Goal: Task Accomplishment & Management: Use online tool/utility

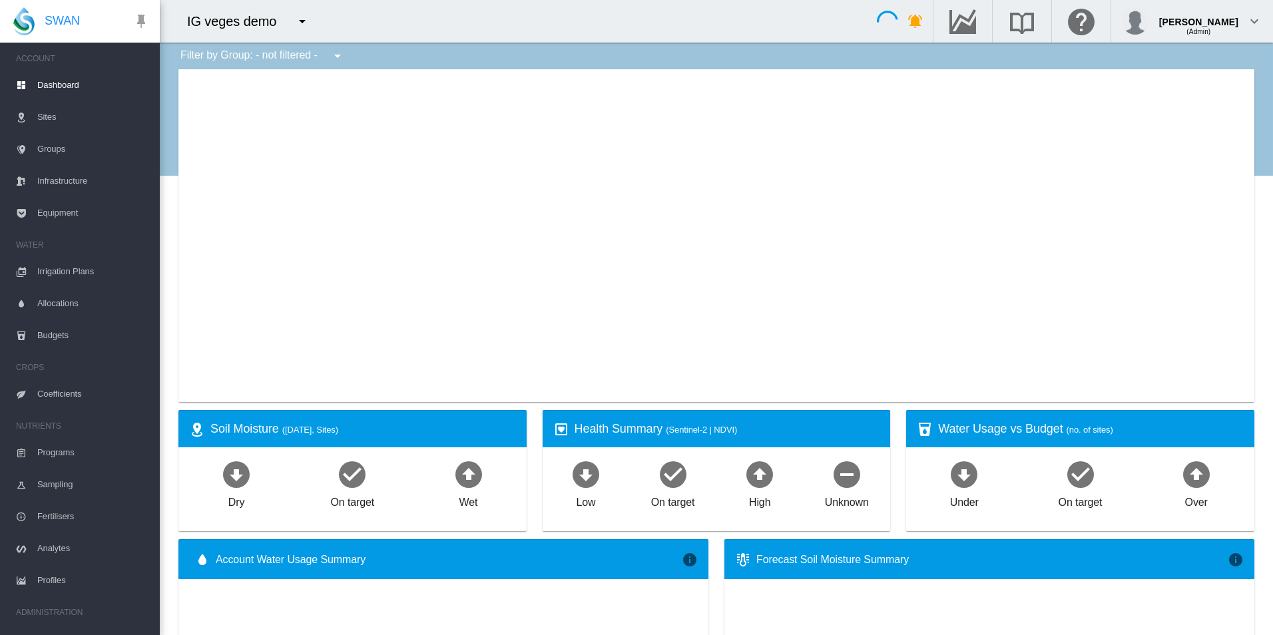
type input "**********"
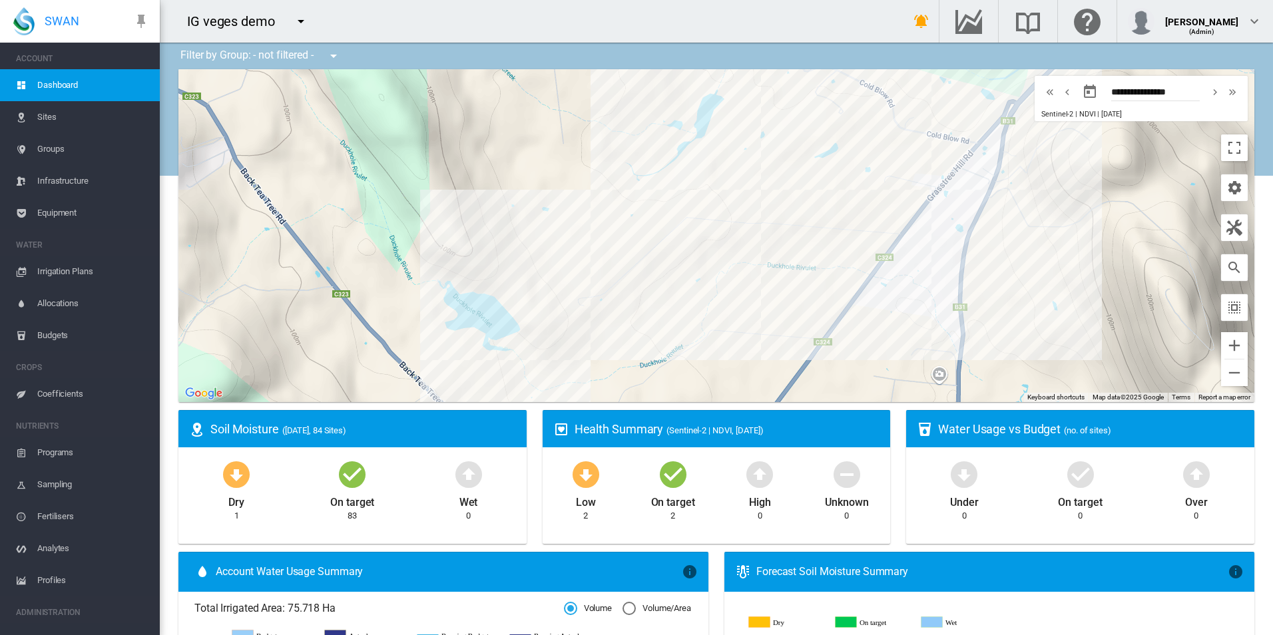
click at [82, 210] on span "Equipment" at bounding box center [93, 213] width 112 height 32
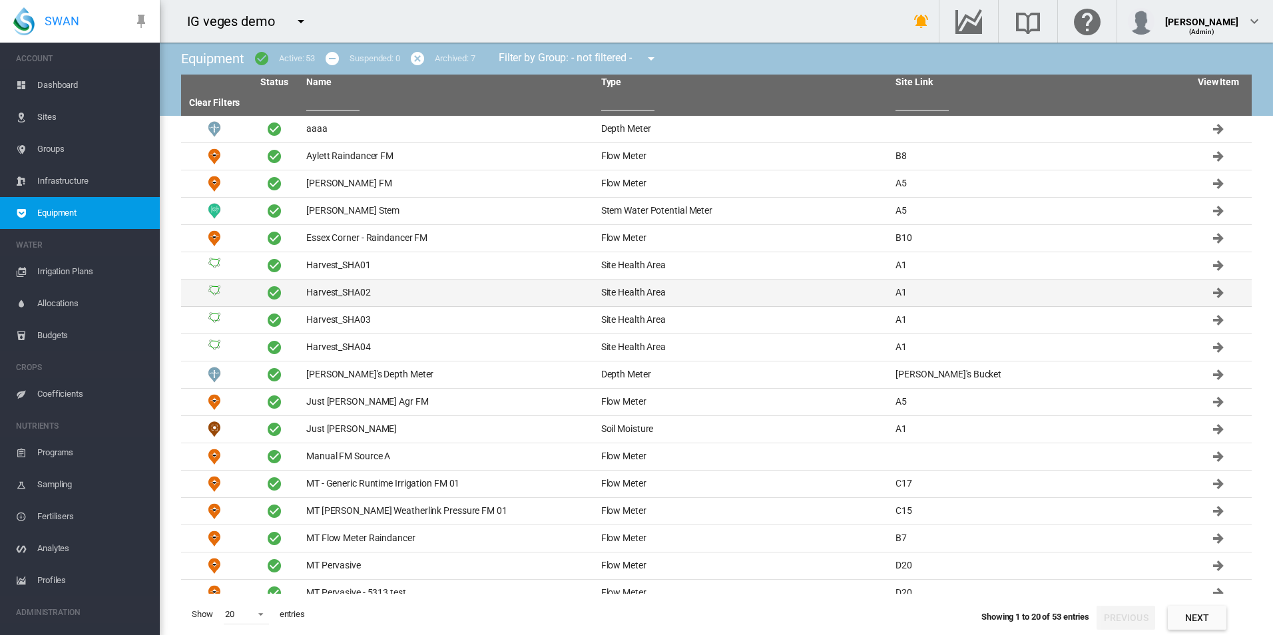
click at [396, 287] on td "Harvest_SHA02" at bounding box center [448, 293] width 295 height 27
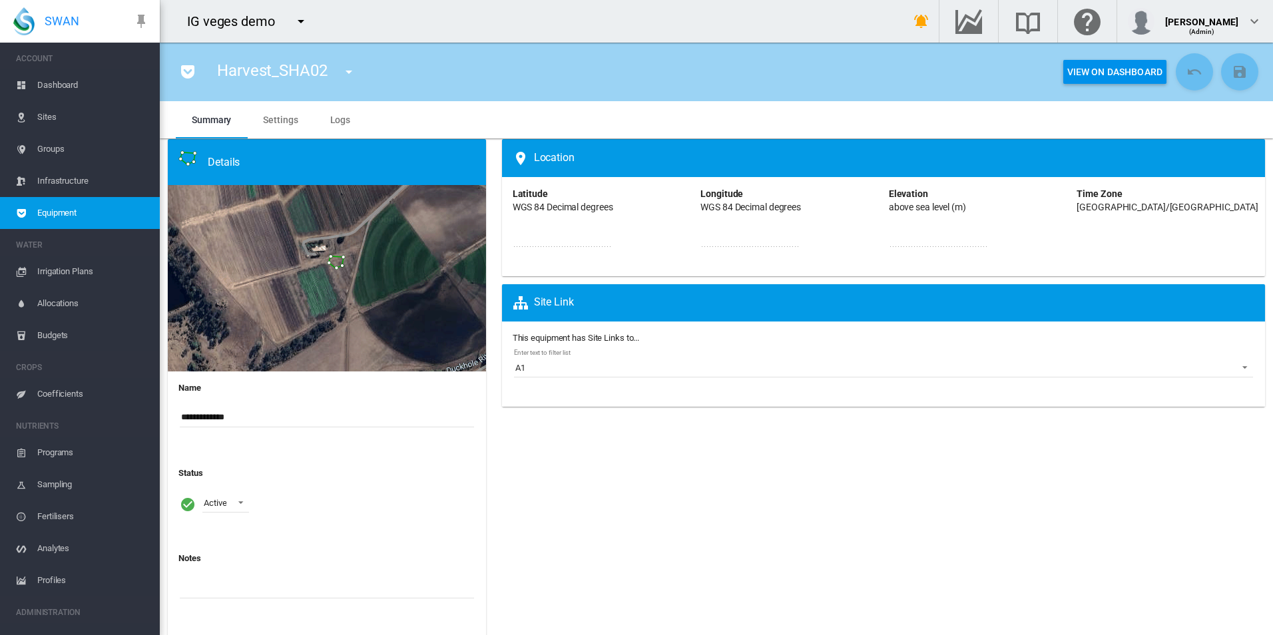
click at [296, 130] on md-tab-item "Settings" at bounding box center [280, 119] width 67 height 37
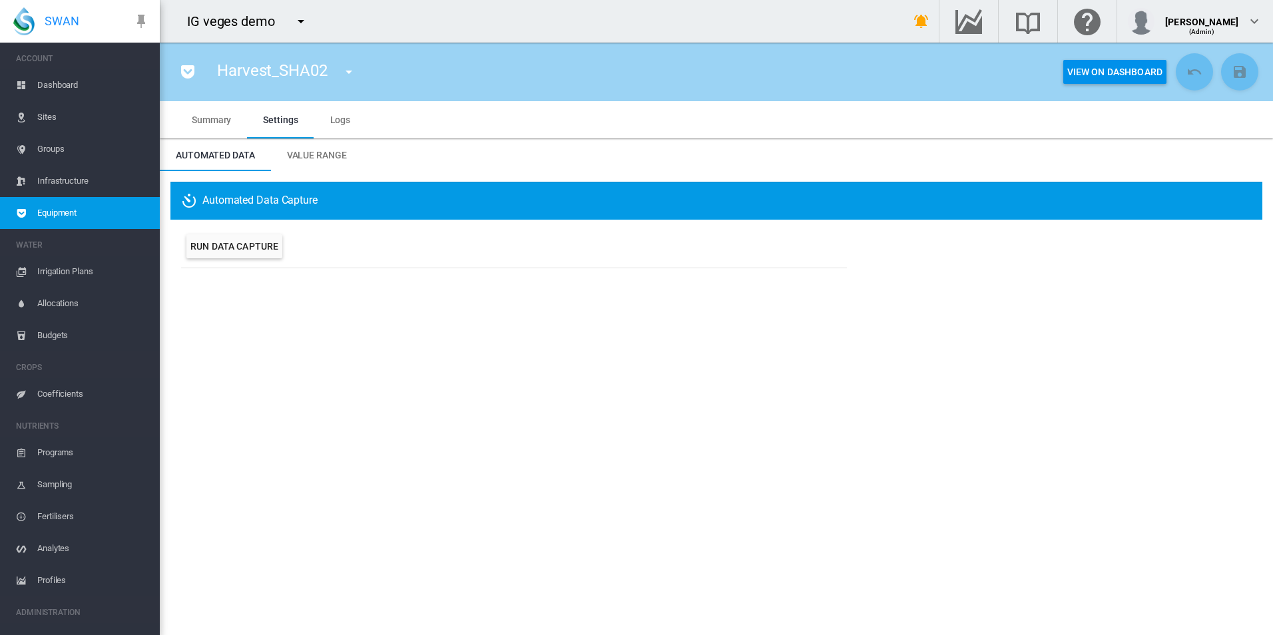
click at [328, 153] on span "Value Range" at bounding box center [317, 155] width 60 height 11
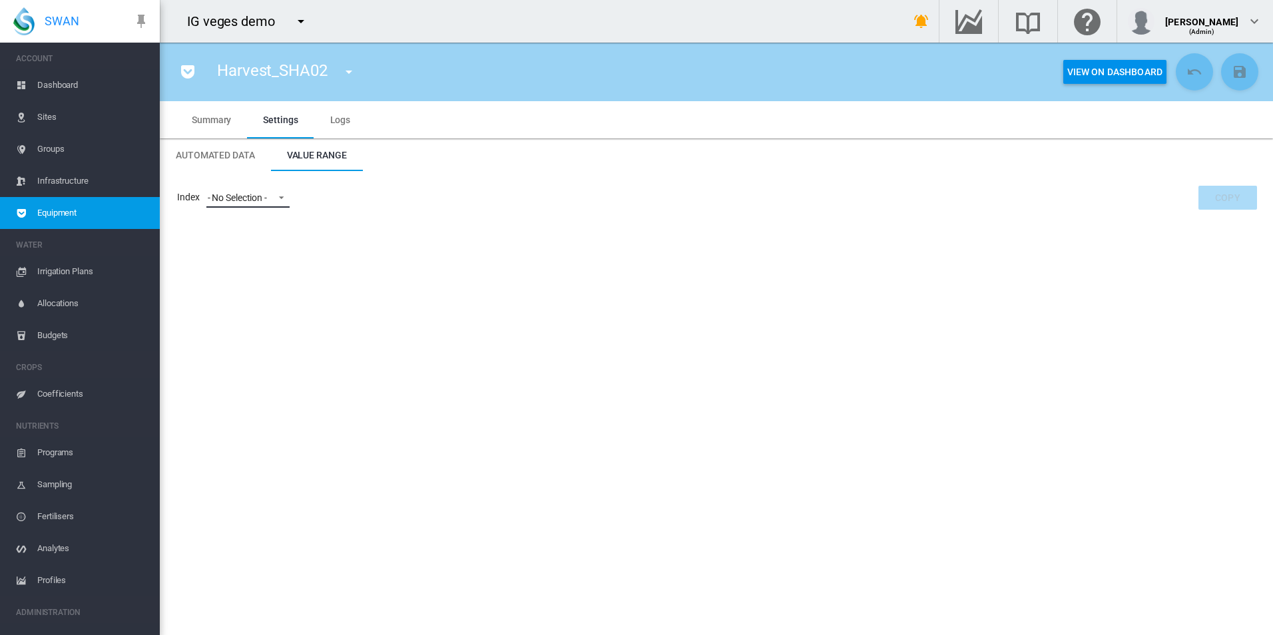
click at [250, 196] on div "- No Selection -" at bounding box center [237, 197] width 59 height 11
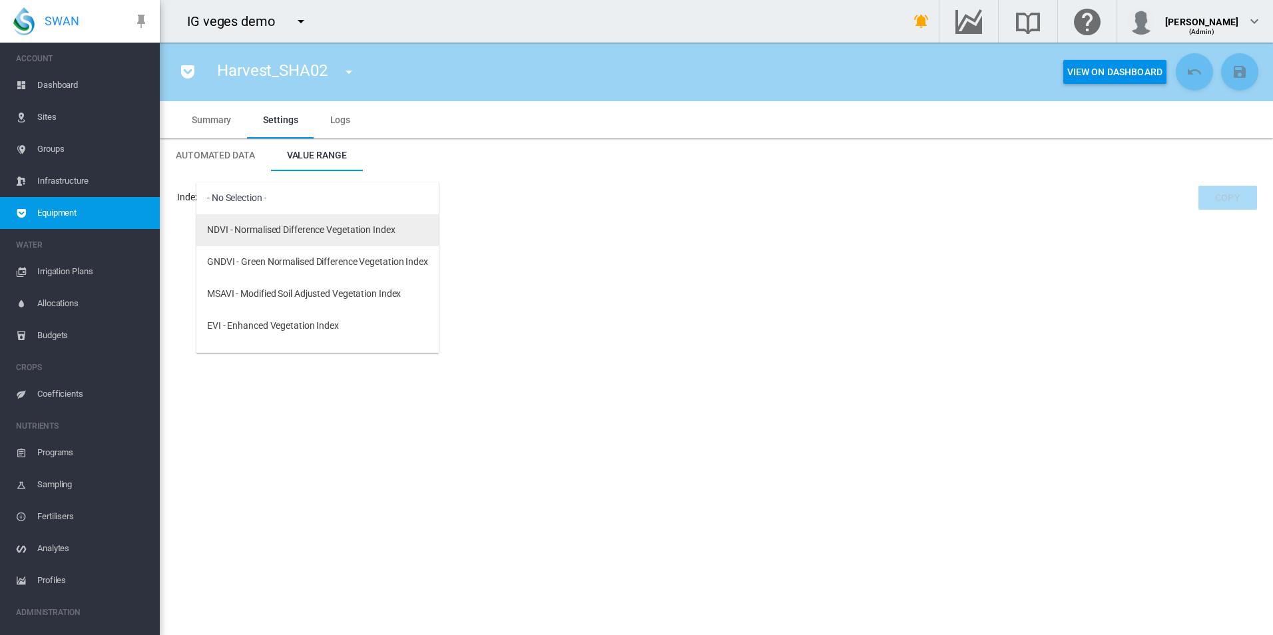
drag, startPoint x: 250, startPoint y: 196, endPoint x: 321, endPoint y: 229, distance: 77.7
click at [321, 229] on div "NDVI - Normalised Difference Vegetation Index" at bounding box center [301, 230] width 188 height 13
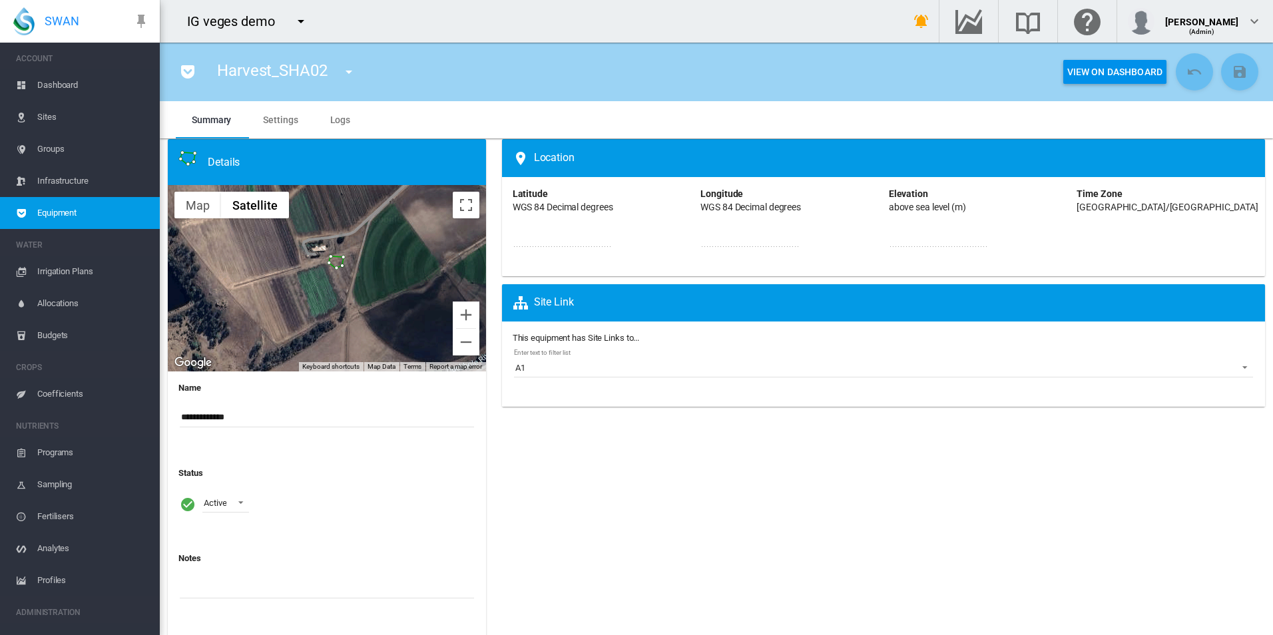
click at [292, 118] on span "Settings" at bounding box center [280, 120] width 35 height 11
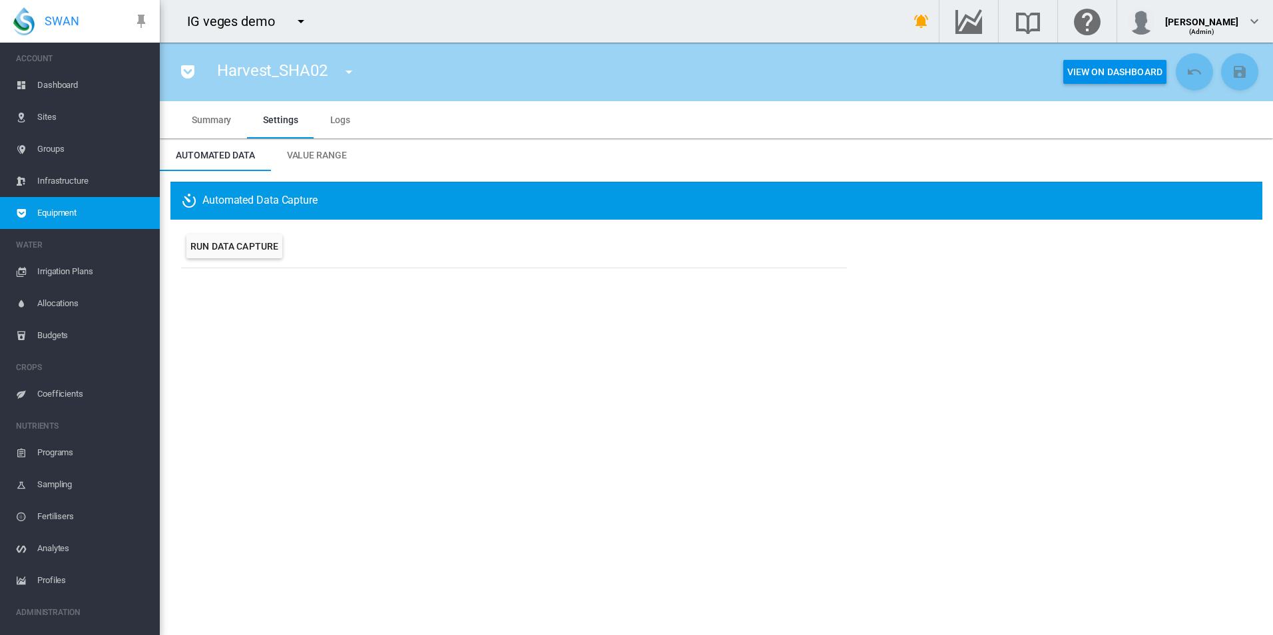
click at [320, 151] on span "Value Range" at bounding box center [317, 155] width 60 height 11
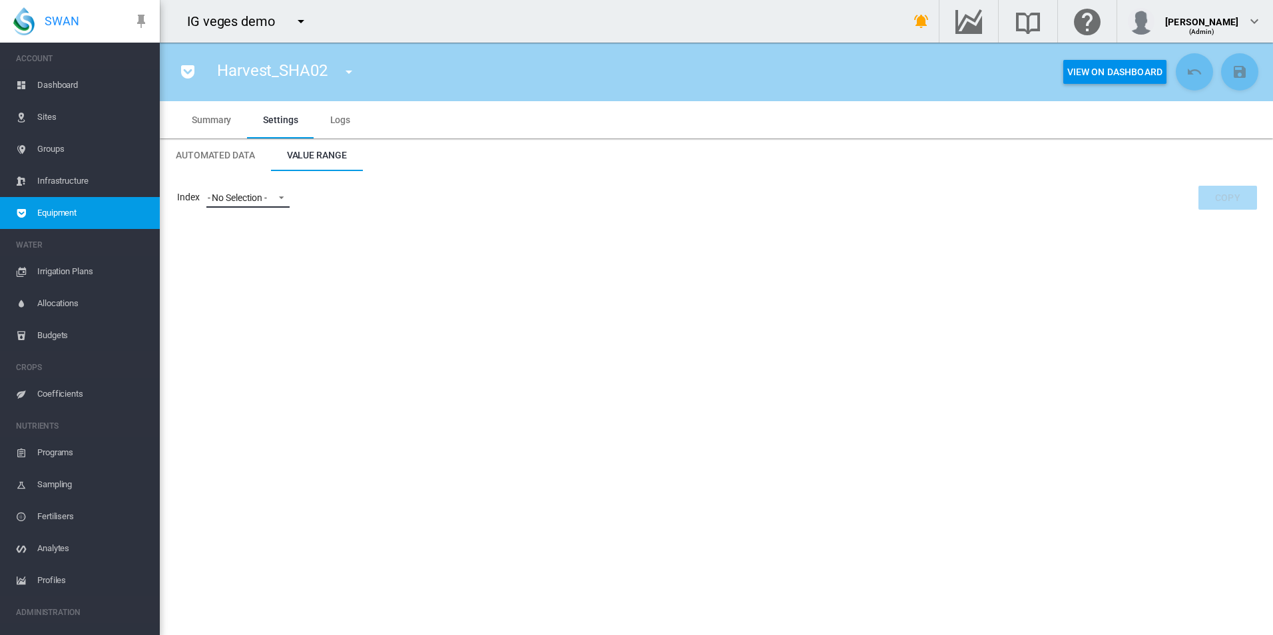
click at [256, 203] on div "- No Selection -" at bounding box center [237, 197] width 59 height 11
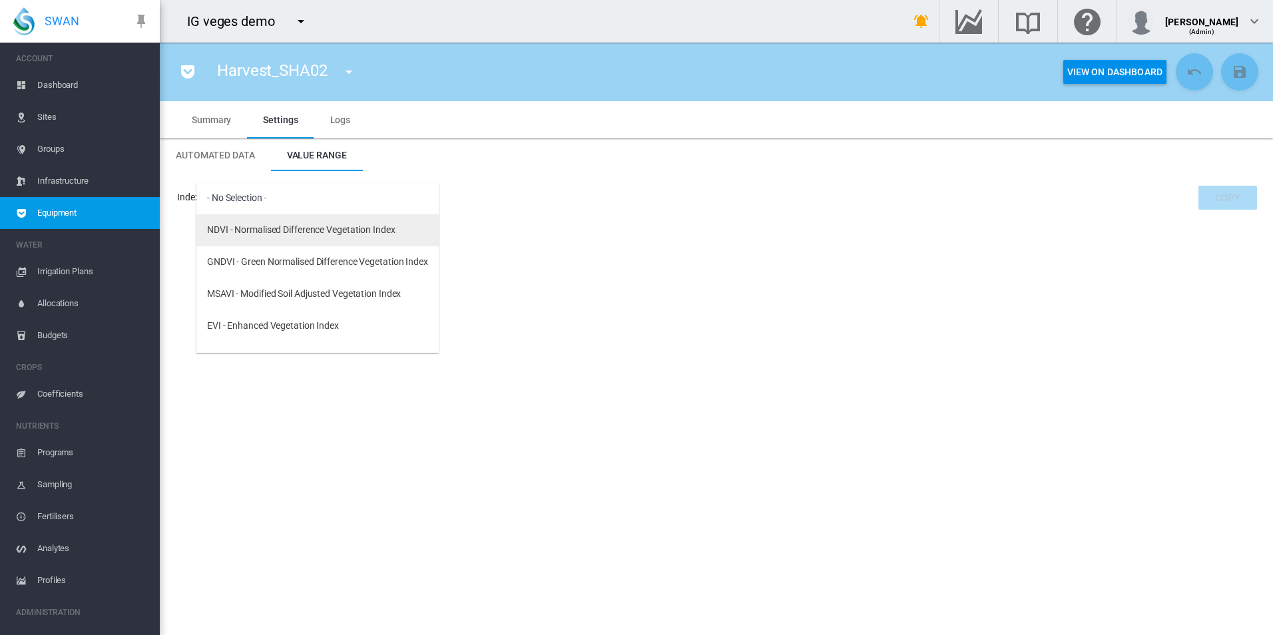
click at [279, 230] on div "NDVI - Normalised Difference Vegetation Index" at bounding box center [301, 230] width 188 height 13
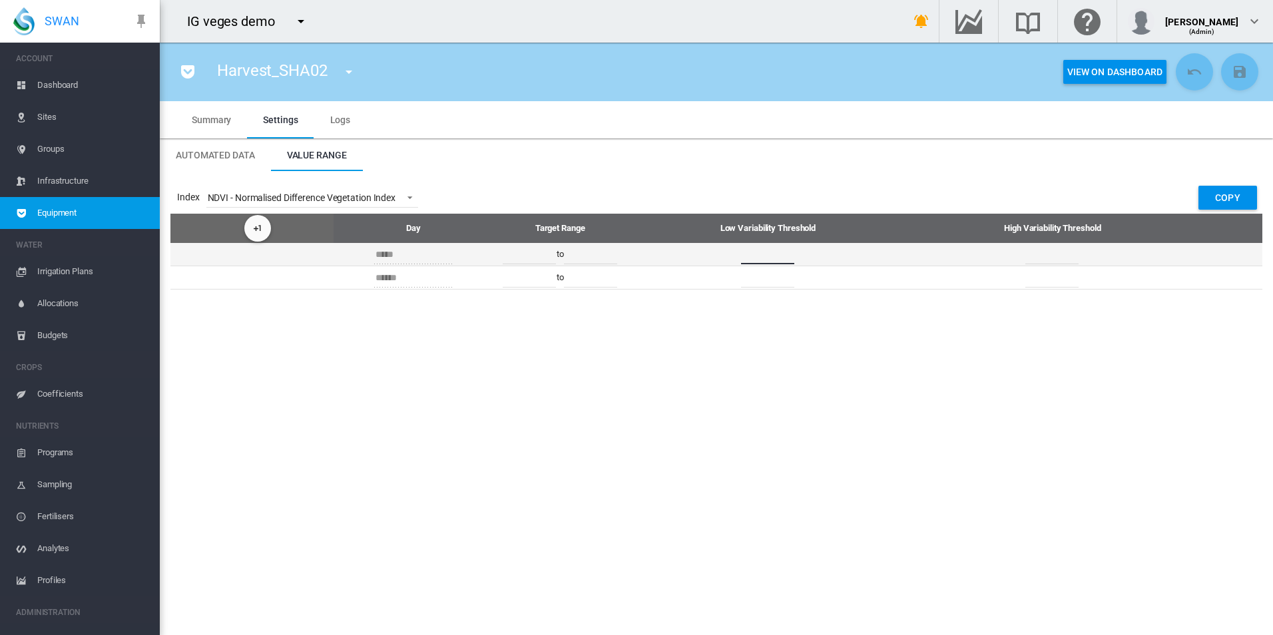
drag, startPoint x: 778, startPoint y: 256, endPoint x: 721, endPoint y: 246, distance: 58.2
click at [721, 246] on td "****" at bounding box center [767, 254] width 283 height 23
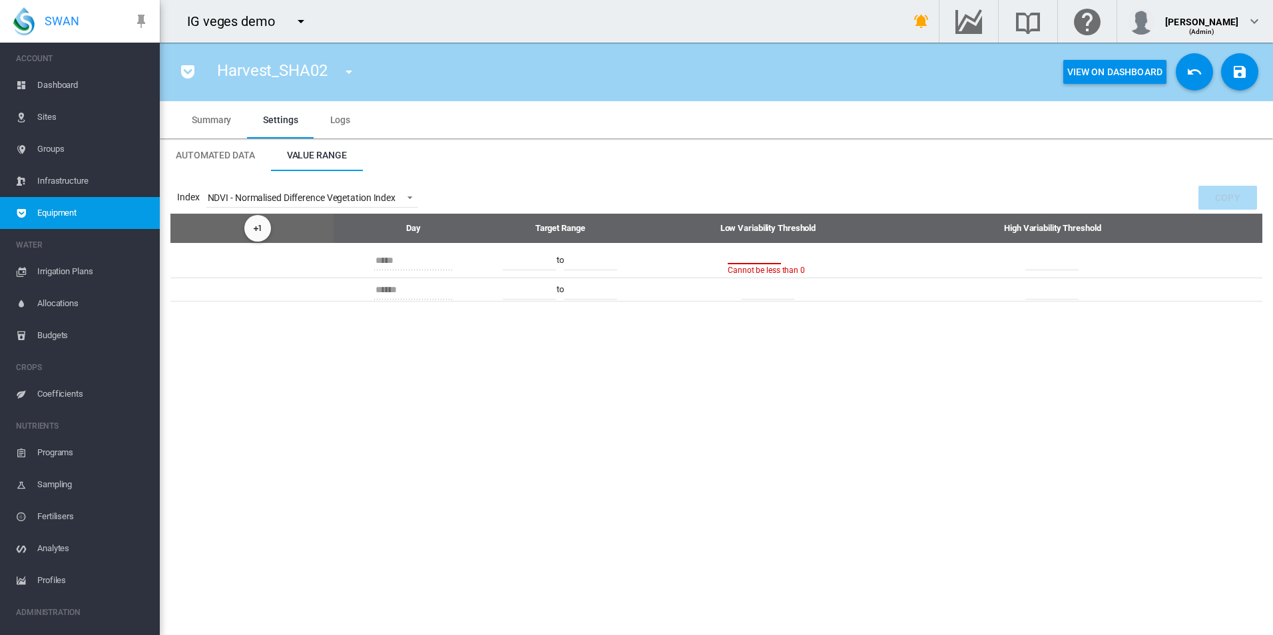
drag, startPoint x: 763, startPoint y: 253, endPoint x: 628, endPoint y: 234, distance: 135.9
click at [628, 234] on table "Day Target Range Low Variability Threshold High Variability Threshold ***** ****" at bounding box center [716, 258] width 1092 height 88
type input "*"
click at [774, 176] on div "Index NDVI - Normalised Difference Vegetation Index Copy Day Target Range Low V…" at bounding box center [716, 241] width 1113 height 141
click at [354, 193] on div "NDVI - Normalised Difference Vegetation Index" at bounding box center [302, 197] width 188 height 11
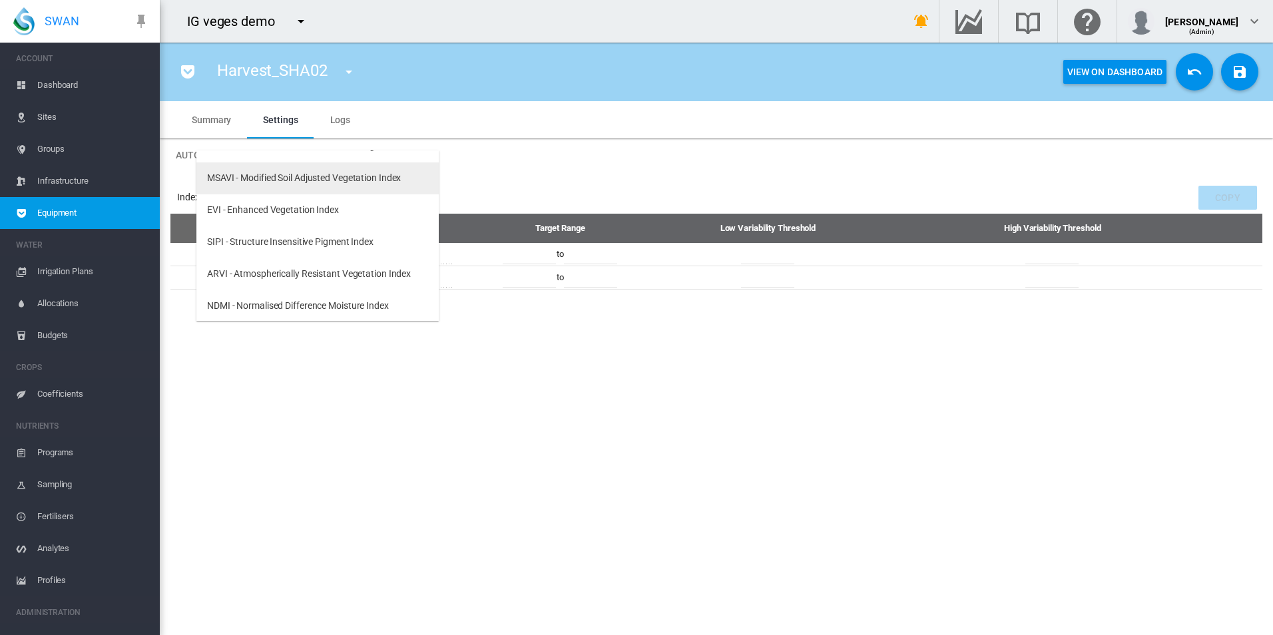
scroll to position [85, 0]
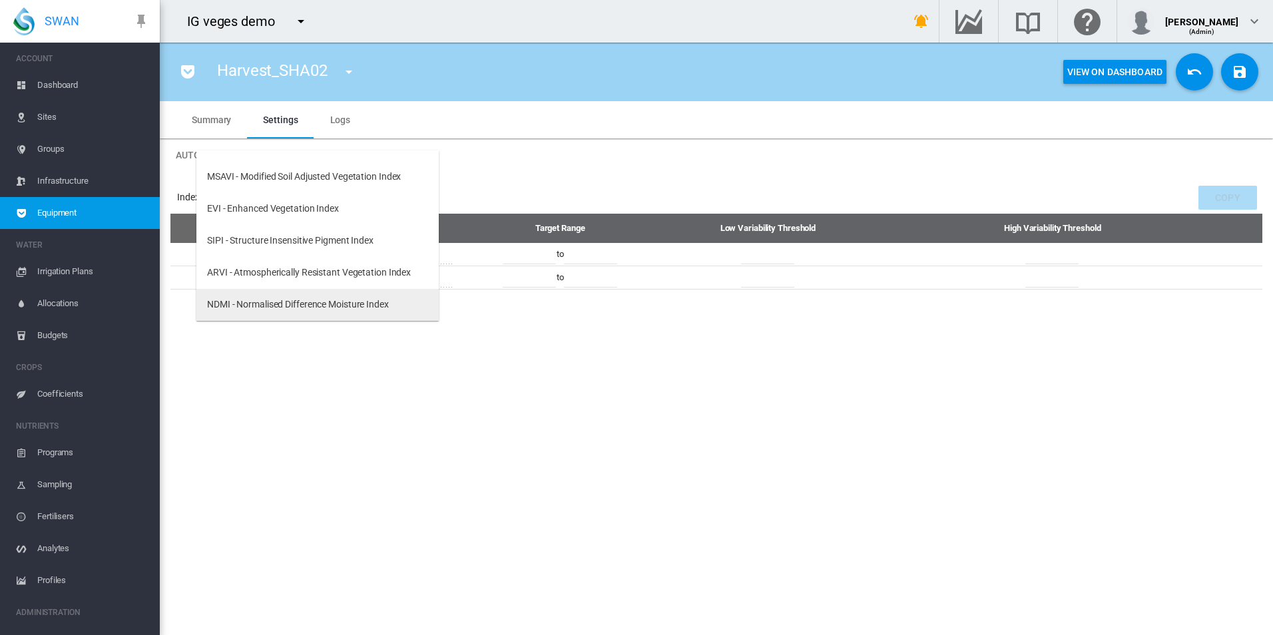
click at [360, 304] on div "NDMI - Normalised Difference Moisture Index" at bounding box center [298, 304] width 182 height 13
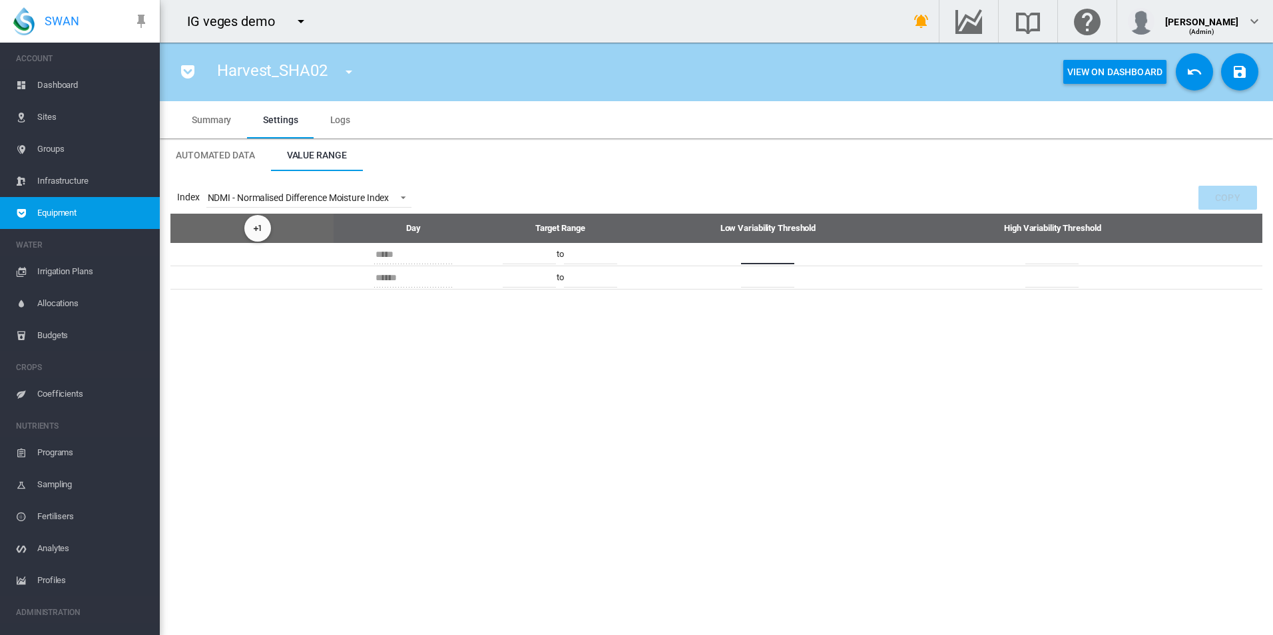
drag, startPoint x: 784, startPoint y: 260, endPoint x: 563, endPoint y: 242, distance: 222.5
click at [563, 242] on table "Day Target Range Low Variability Threshold High Variability Threshold ***** ****" at bounding box center [716, 252] width 1092 height 76
type input "**"
click at [685, 192] on div "Index NDMI - Normalised Difference Moisture Index Copy" at bounding box center [716, 198] width 1092 height 32
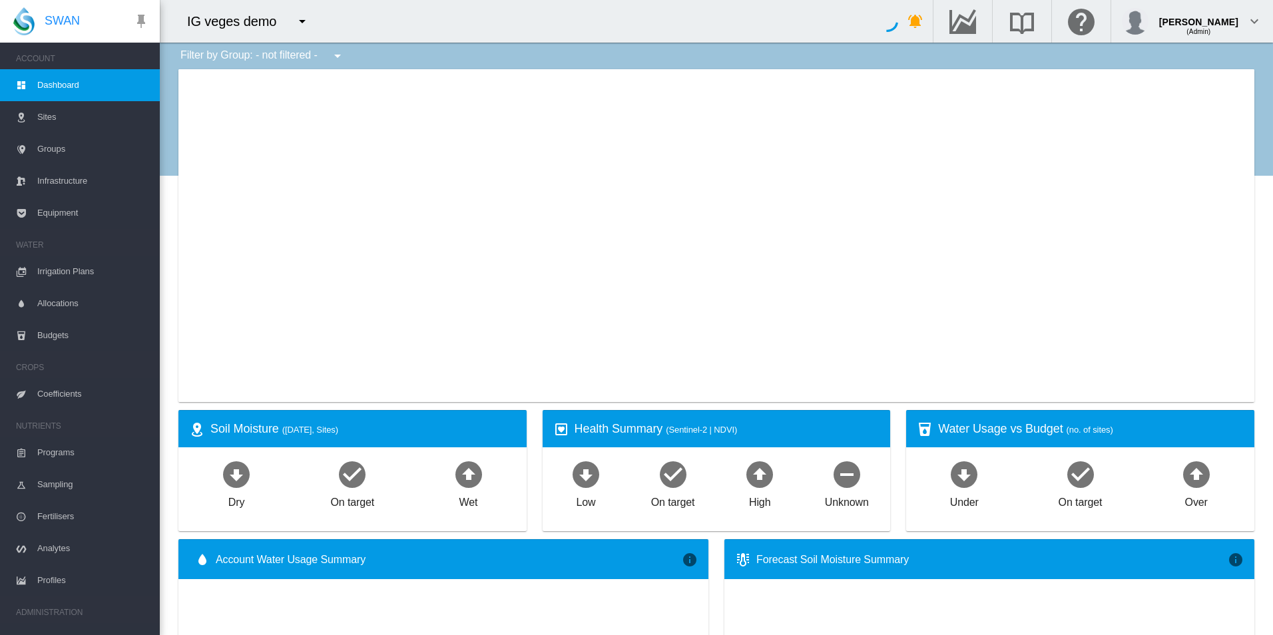
type input "**********"
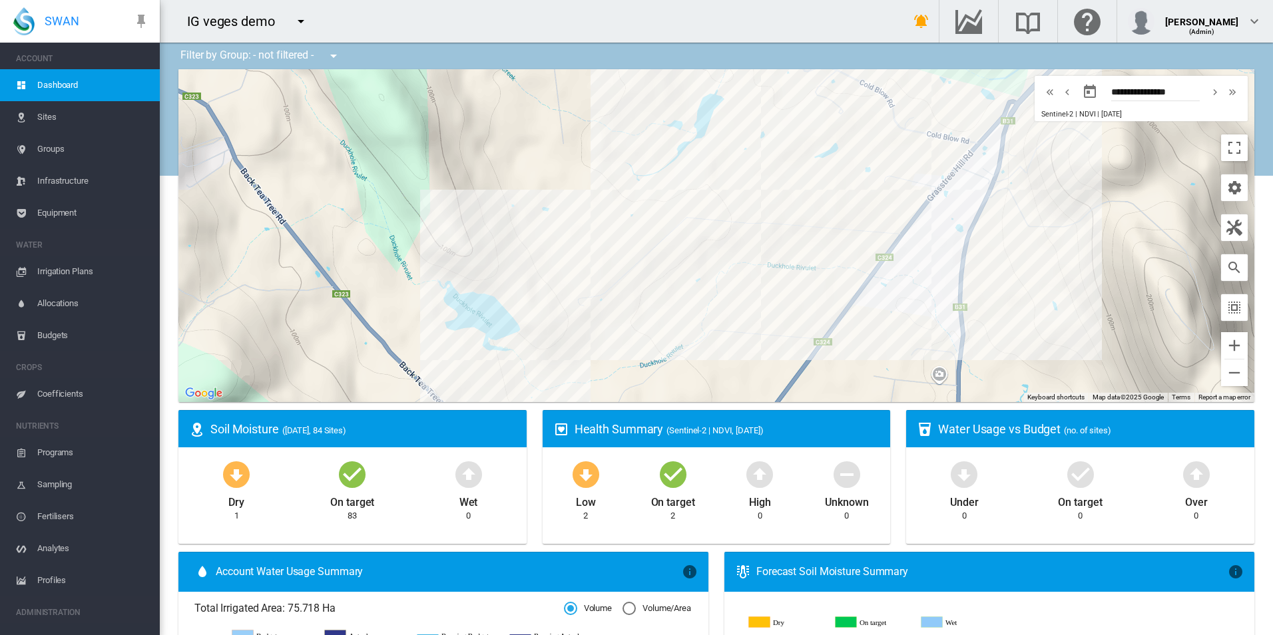
click at [294, 25] on md-icon "icon-menu-down" at bounding box center [301, 21] width 16 height 16
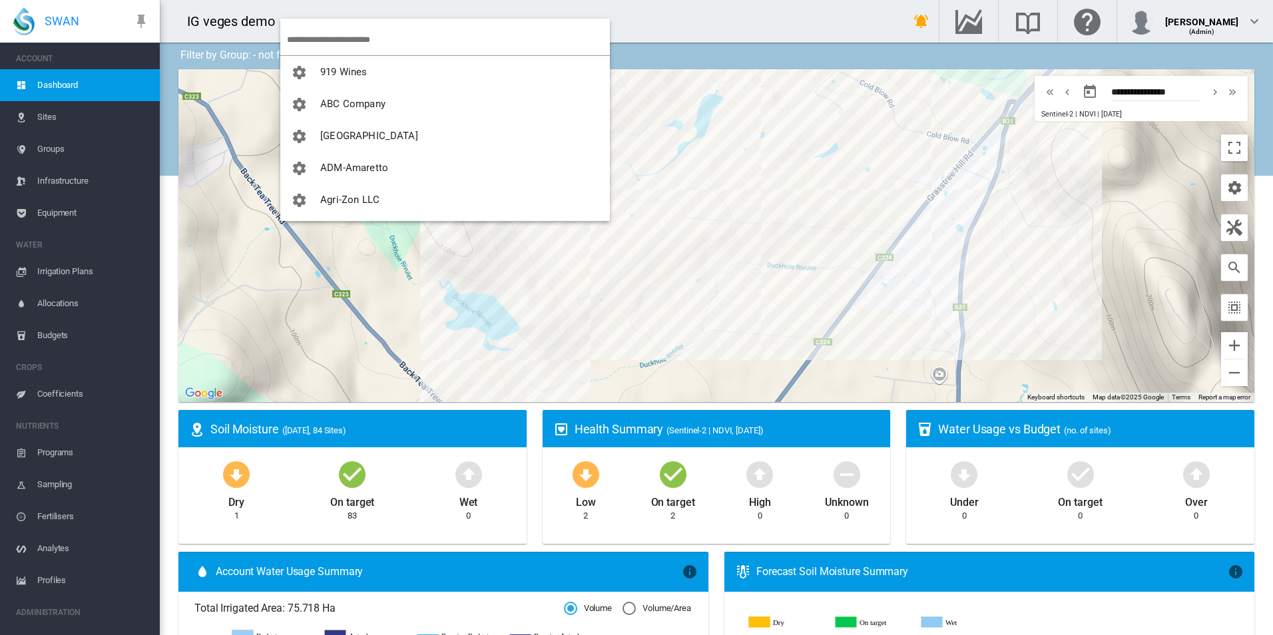
click at [310, 33] on input "search" at bounding box center [448, 39] width 323 height 31
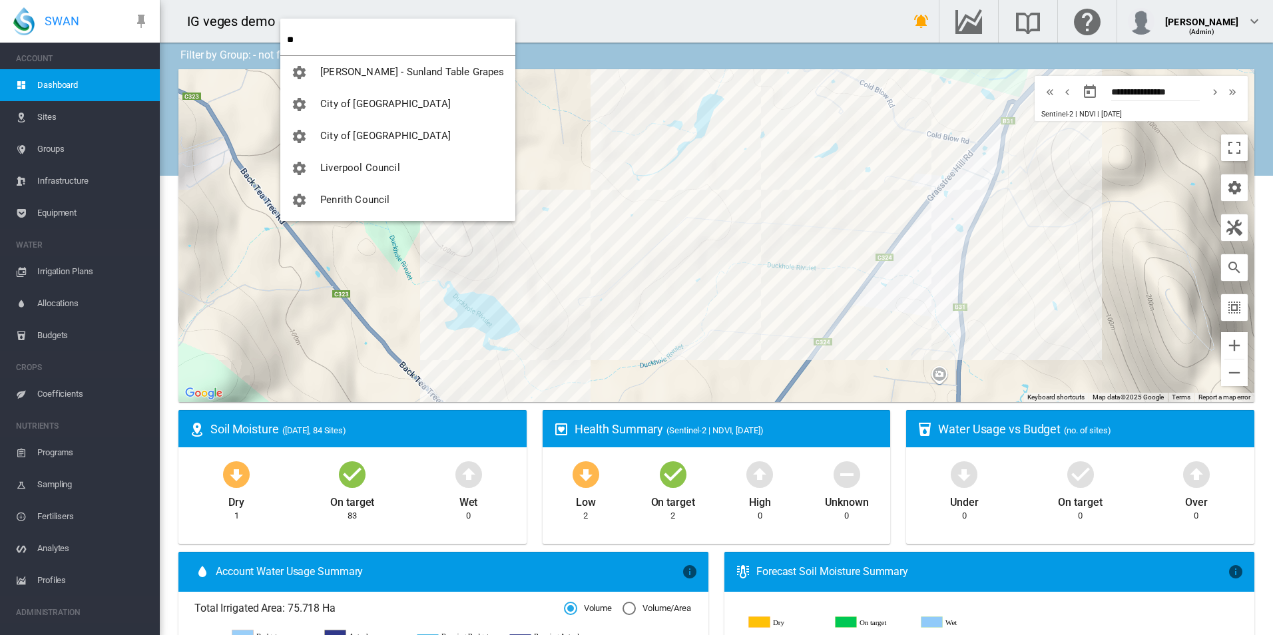
type input "**"
click at [991, 16] on md-backdrop at bounding box center [636, 317] width 1273 height 635
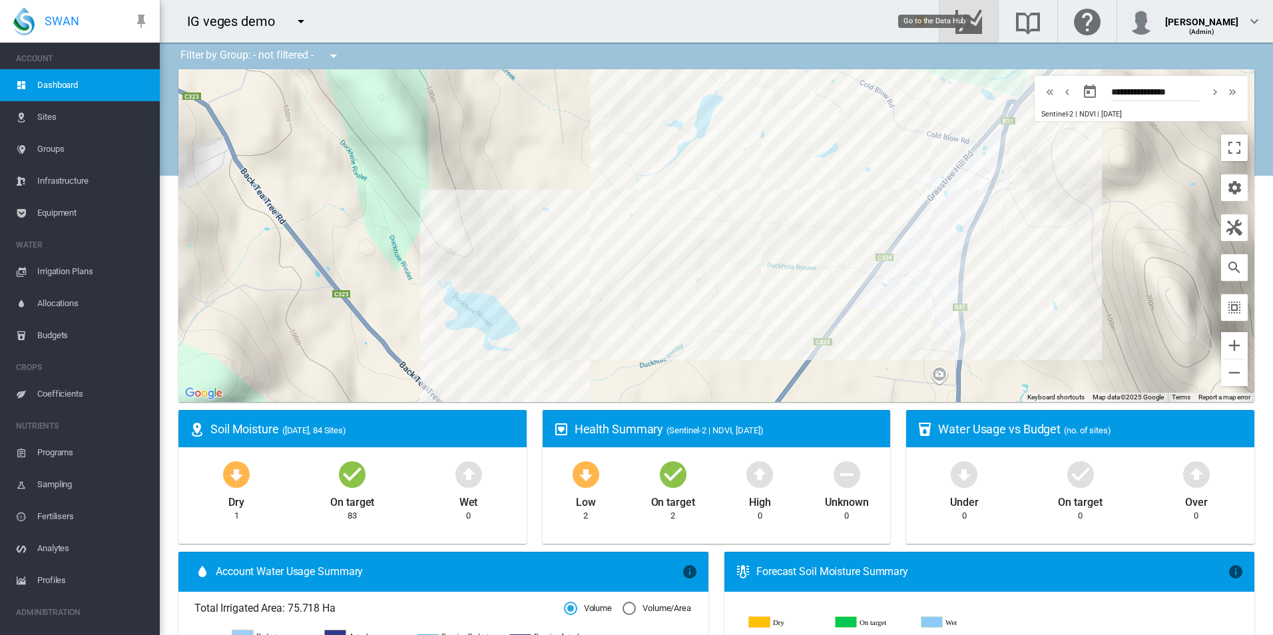
click at [985, 17] on md-icon "Go to the Data Hub" at bounding box center [969, 21] width 32 height 16
click at [310, 17] on button "button" at bounding box center [301, 21] width 27 height 27
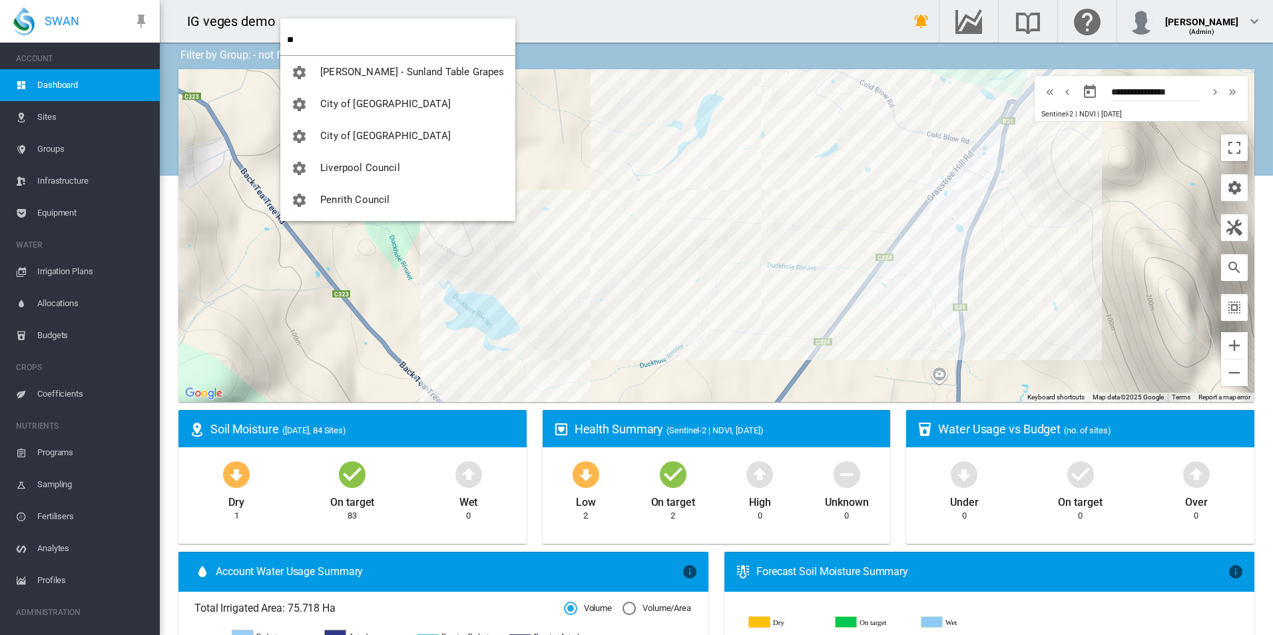
click at [324, 37] on input "**" at bounding box center [401, 39] width 228 height 31
type input "*"
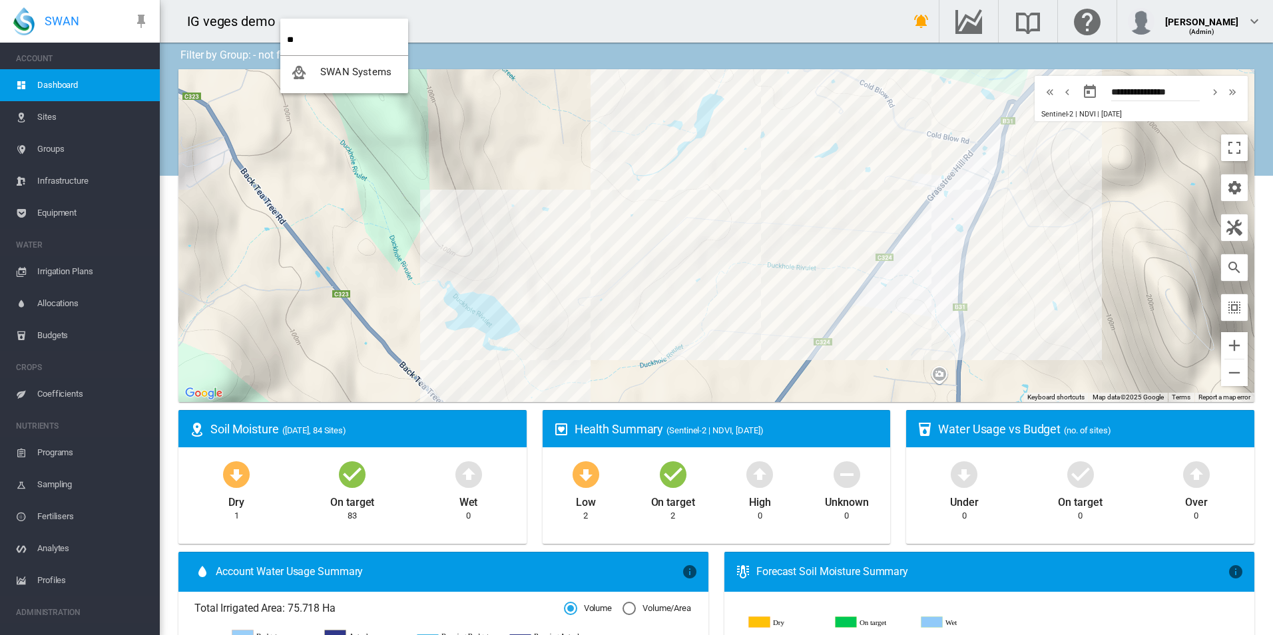
type input "*"
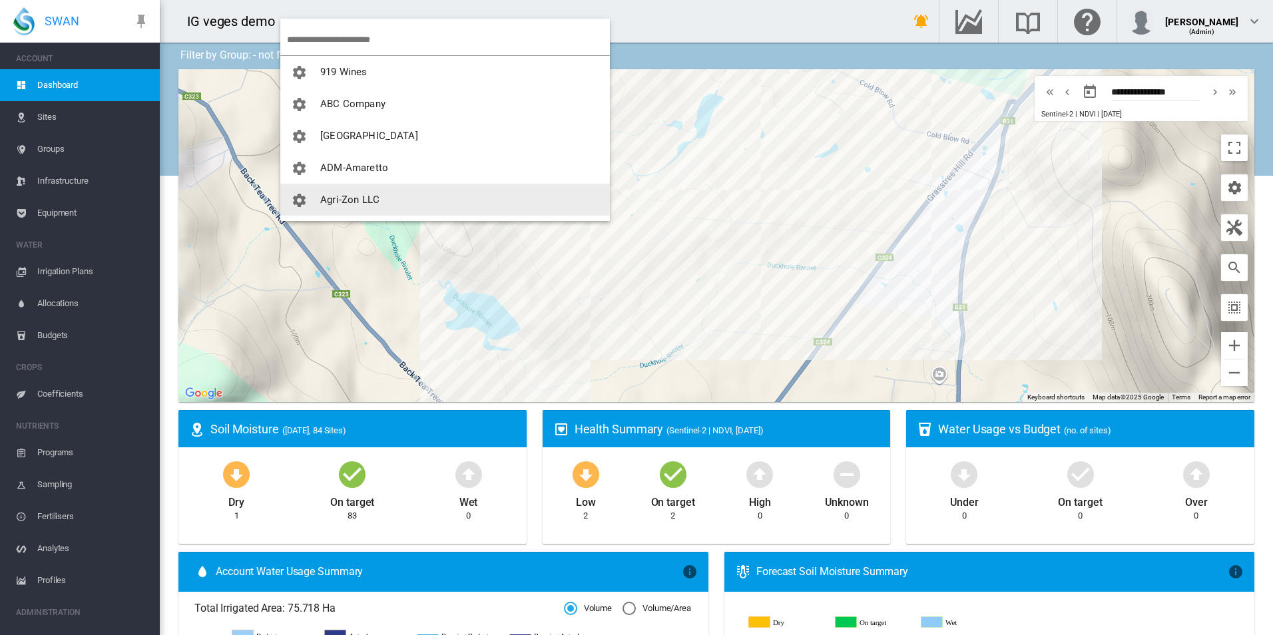
click at [370, 191] on button "Agri-Zon LLC" at bounding box center [445, 200] width 330 height 32
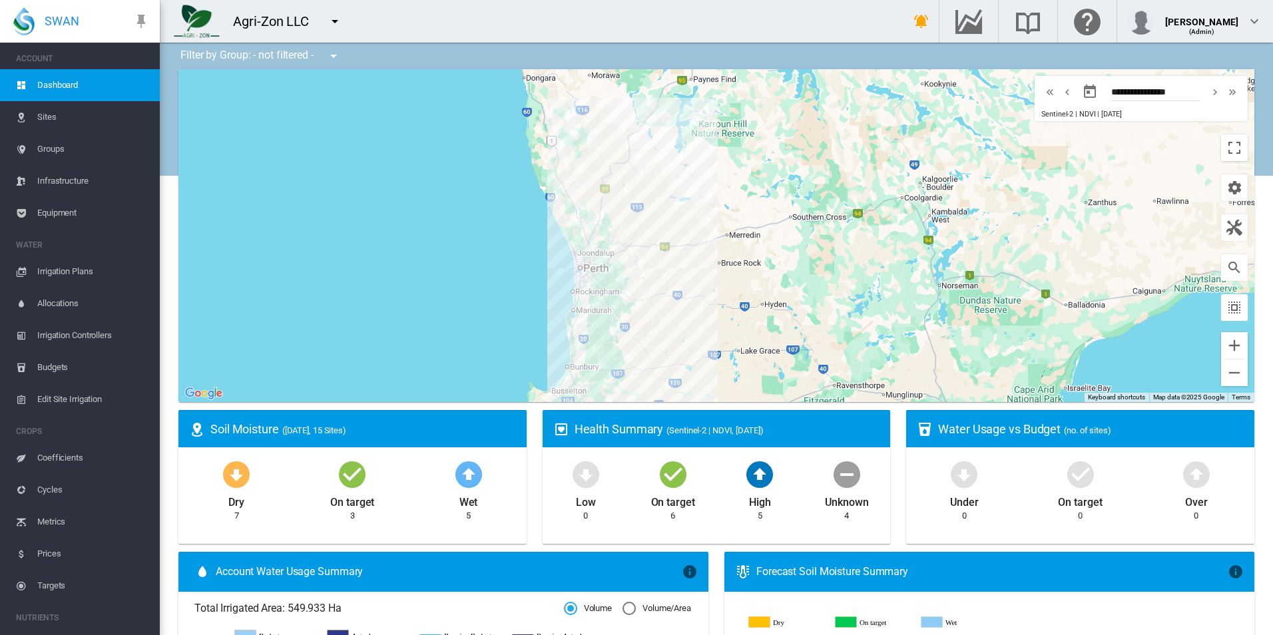
click at [71, 211] on span "Equipment" at bounding box center [93, 213] width 112 height 32
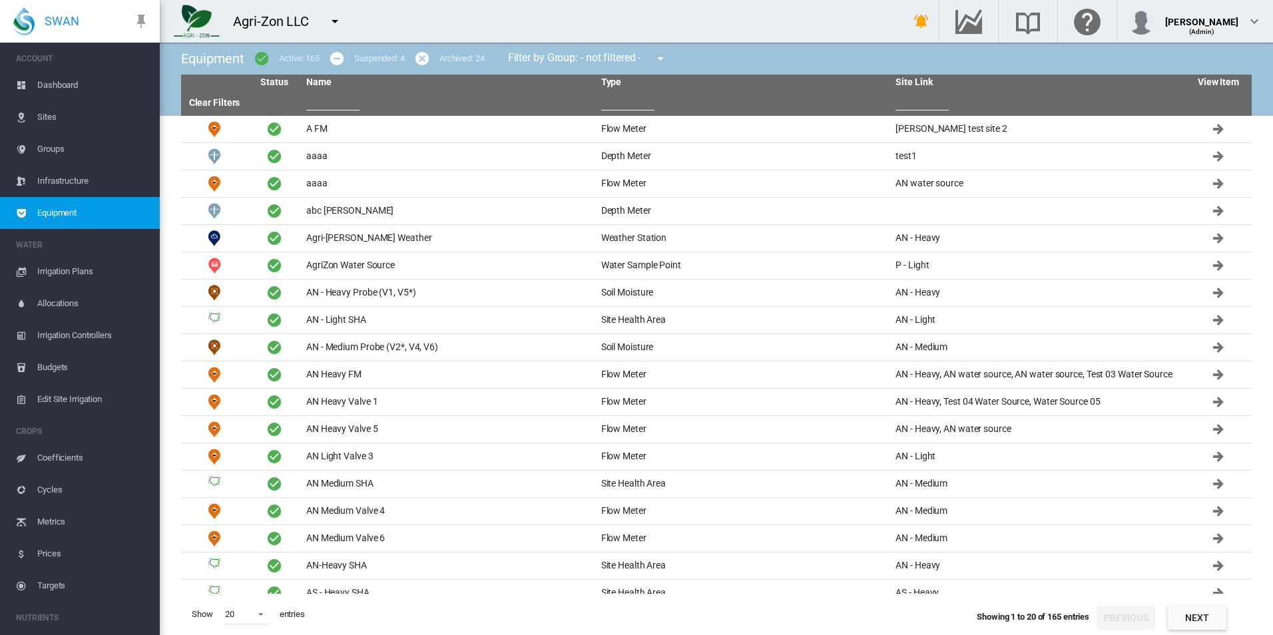
click at [332, 100] on input "text" at bounding box center [332, 101] width 53 height 20
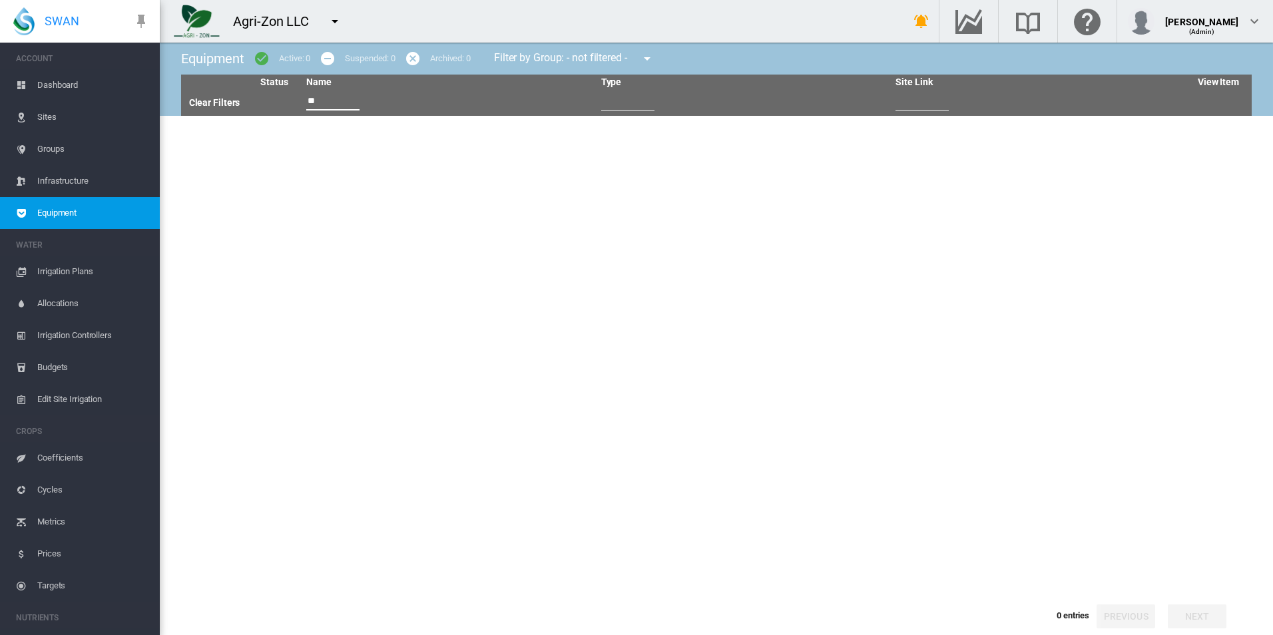
type input "*"
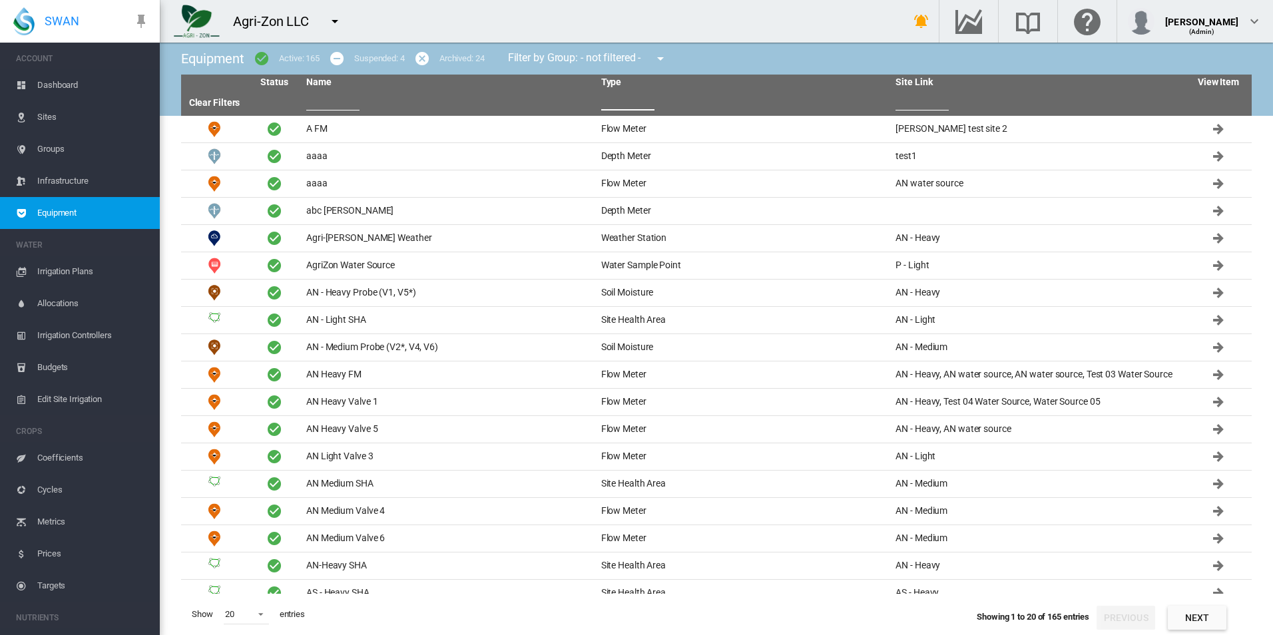
click at [612, 99] on input "text" at bounding box center [627, 101] width 53 height 20
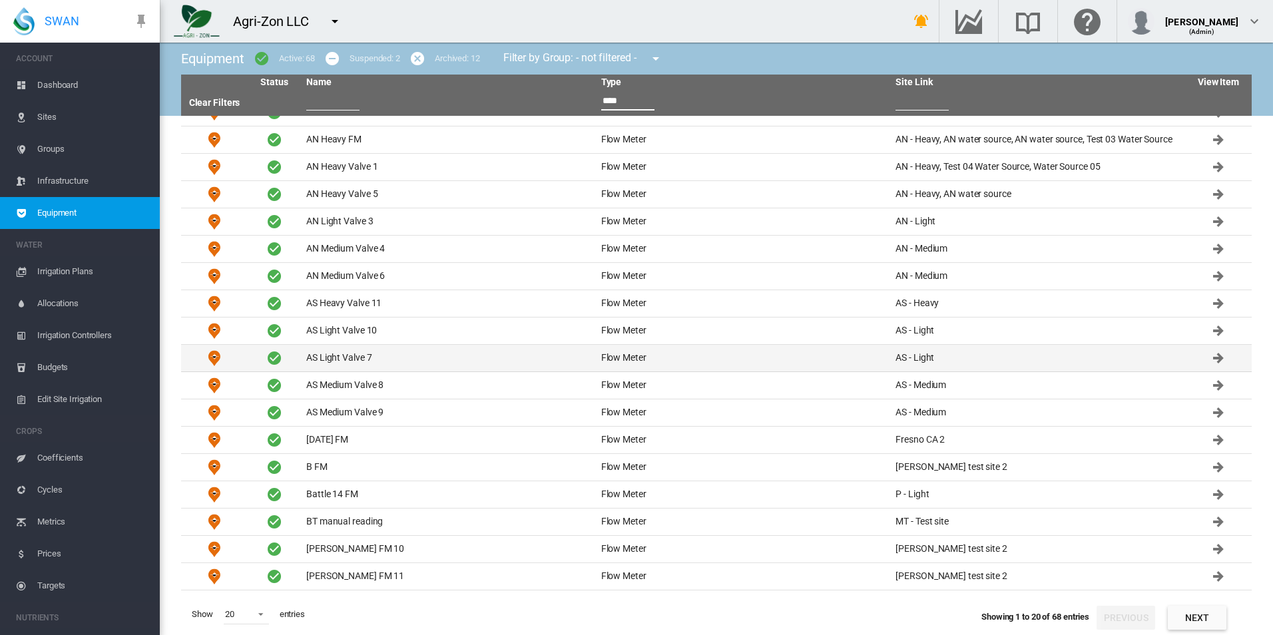
scroll to position [68, 0]
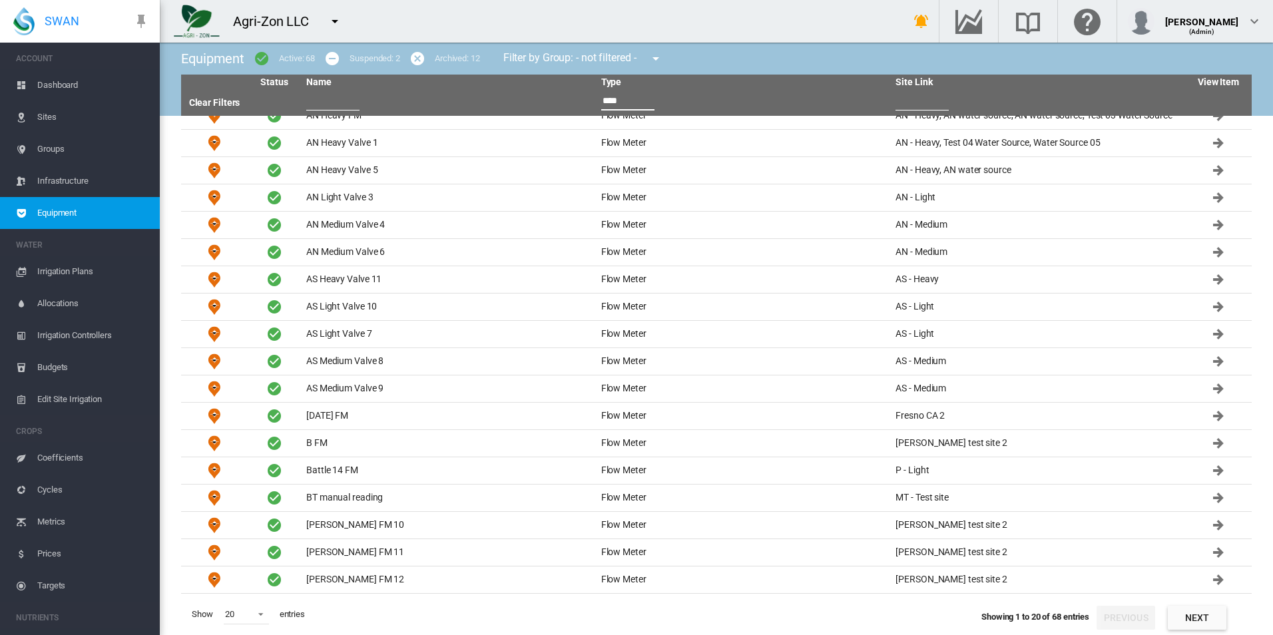
type input "****"
click at [1174, 613] on button "Next" at bounding box center [1197, 618] width 59 height 24
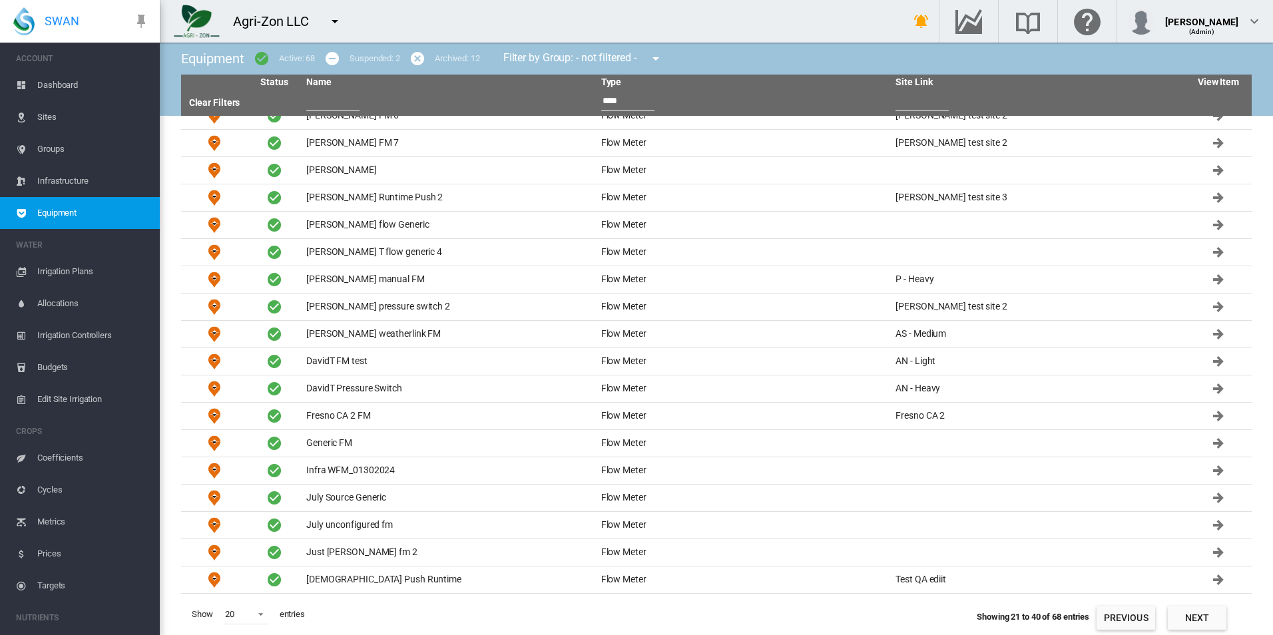
click at [1174, 612] on button "Next" at bounding box center [1197, 618] width 59 height 24
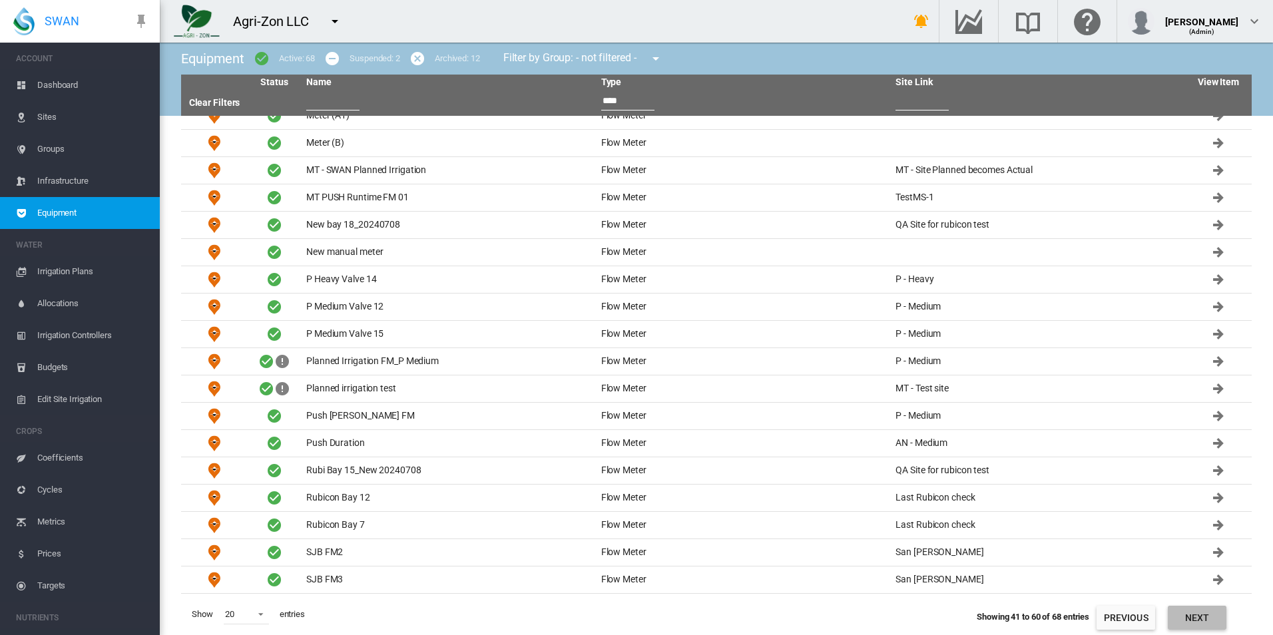
click at [1174, 612] on button "Next" at bounding box center [1197, 618] width 59 height 24
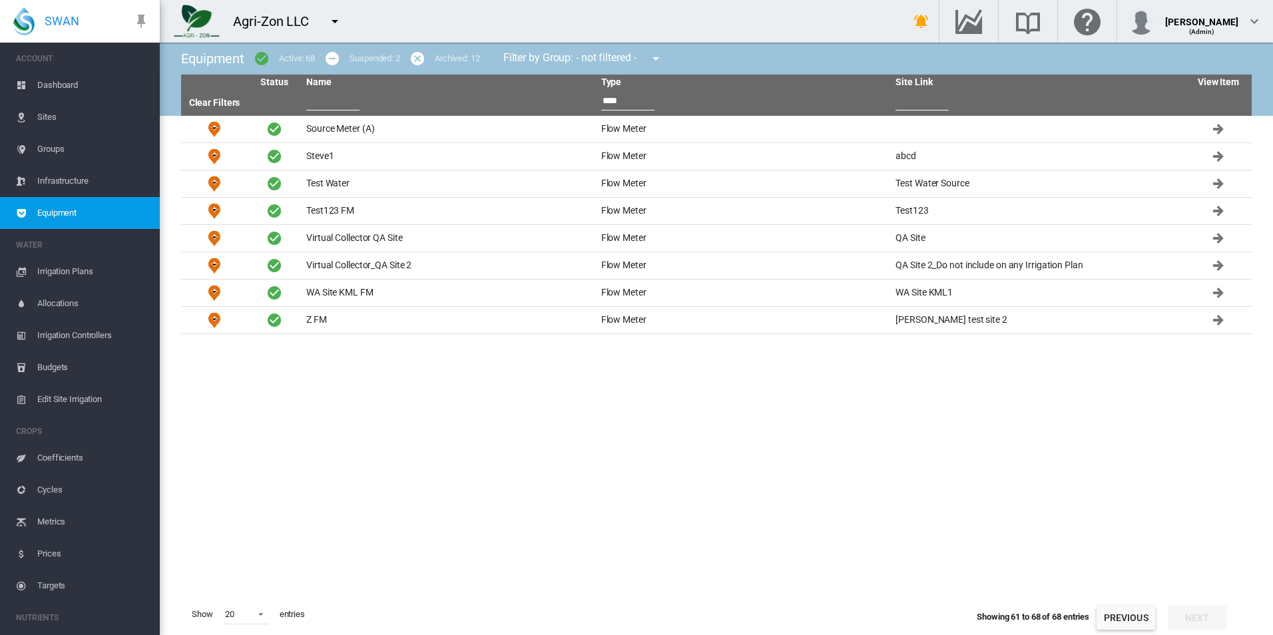
scroll to position [0, 0]
click at [1132, 612] on button "Previous" at bounding box center [1125, 618] width 59 height 24
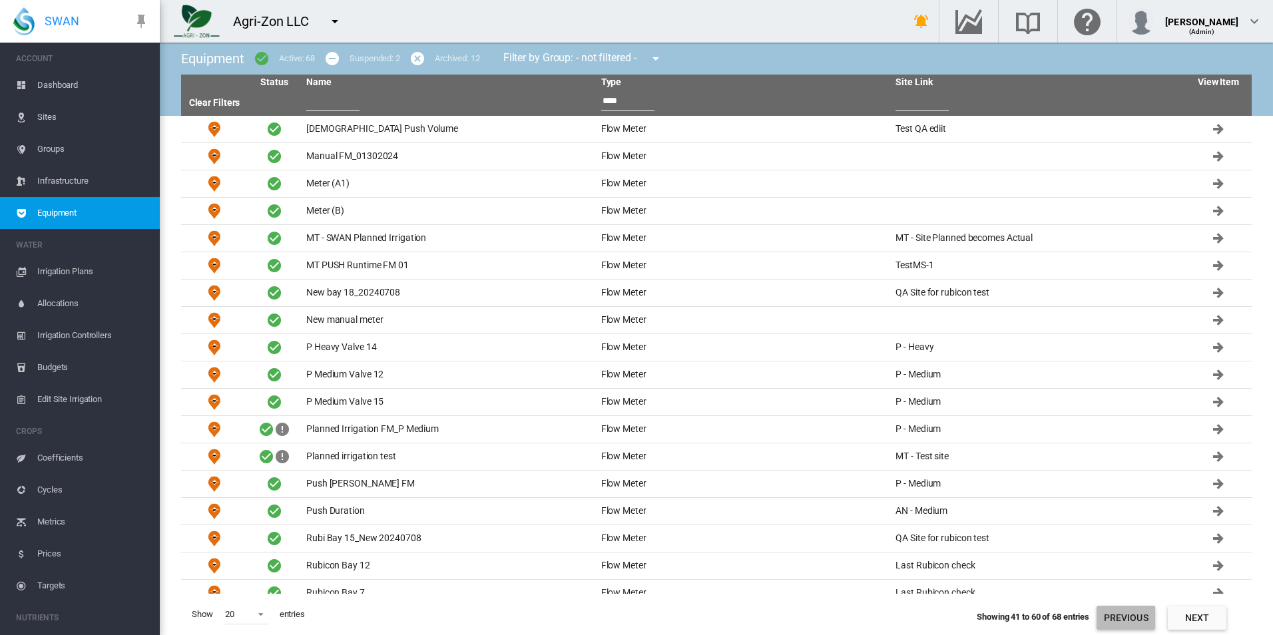
click at [1132, 613] on button "Previous" at bounding box center [1125, 618] width 59 height 24
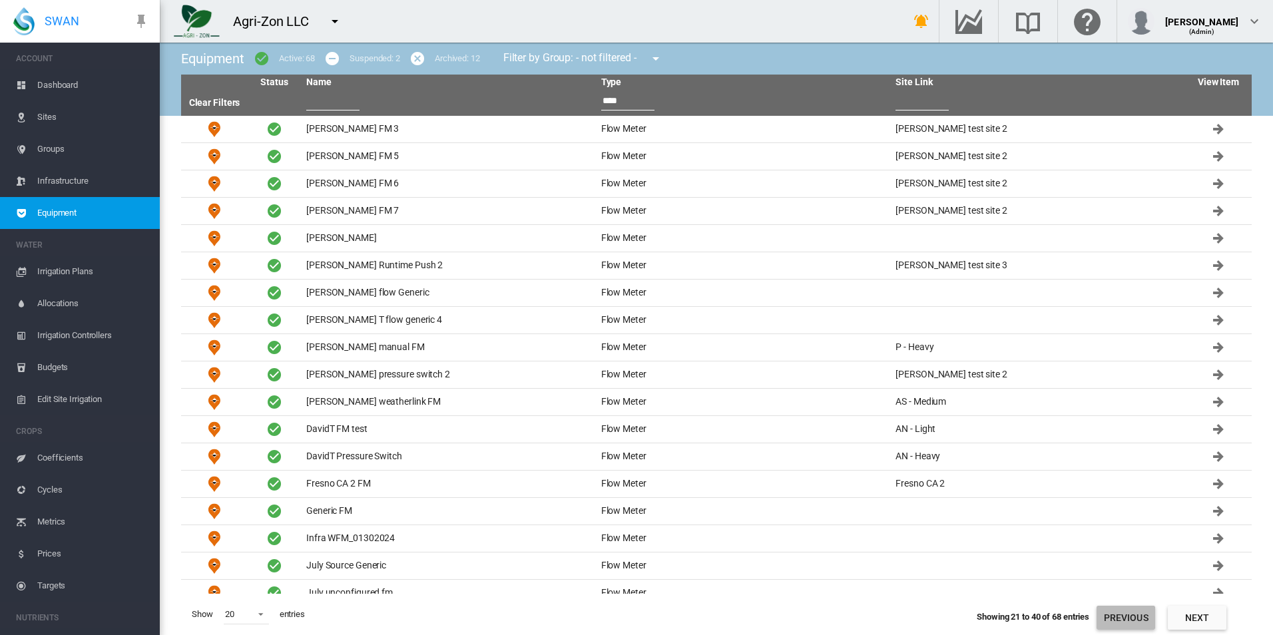
click at [1132, 613] on button "Previous" at bounding box center [1125, 618] width 59 height 24
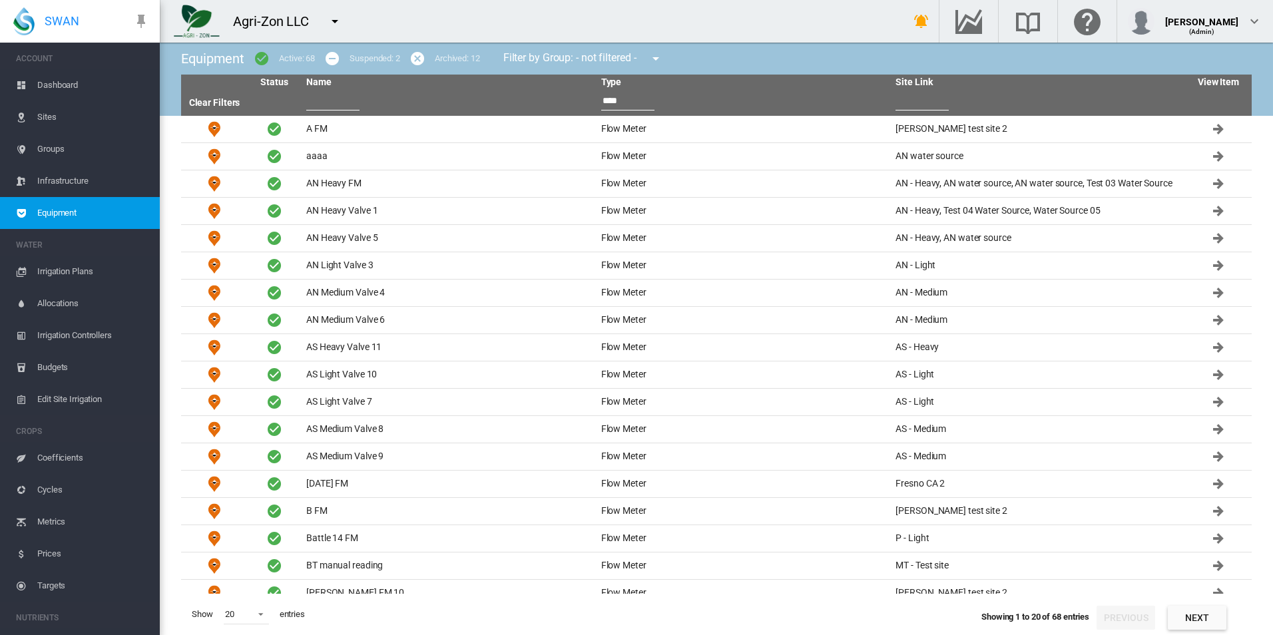
click at [1163, 613] on div "Showing 1 to 20 of 68 entries Previous Next" at bounding box center [1116, 614] width 270 height 39
click at [1208, 614] on button "Next" at bounding box center [1197, 618] width 59 height 24
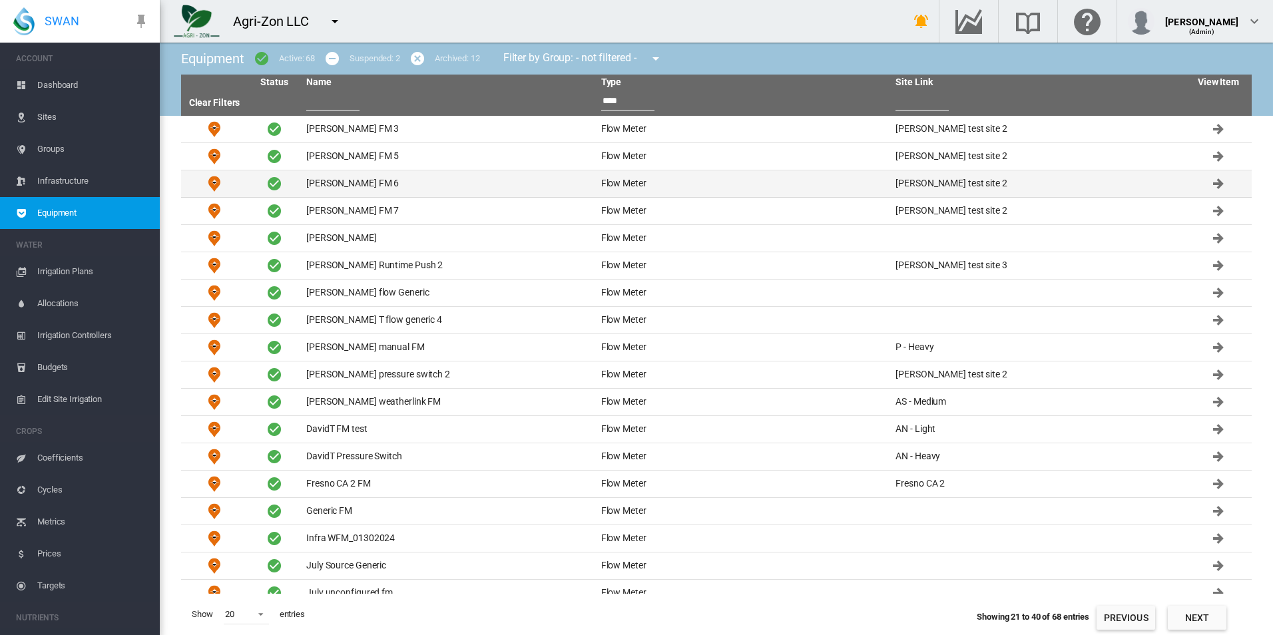
click at [409, 184] on td "David FM 6" at bounding box center [448, 183] width 295 height 27
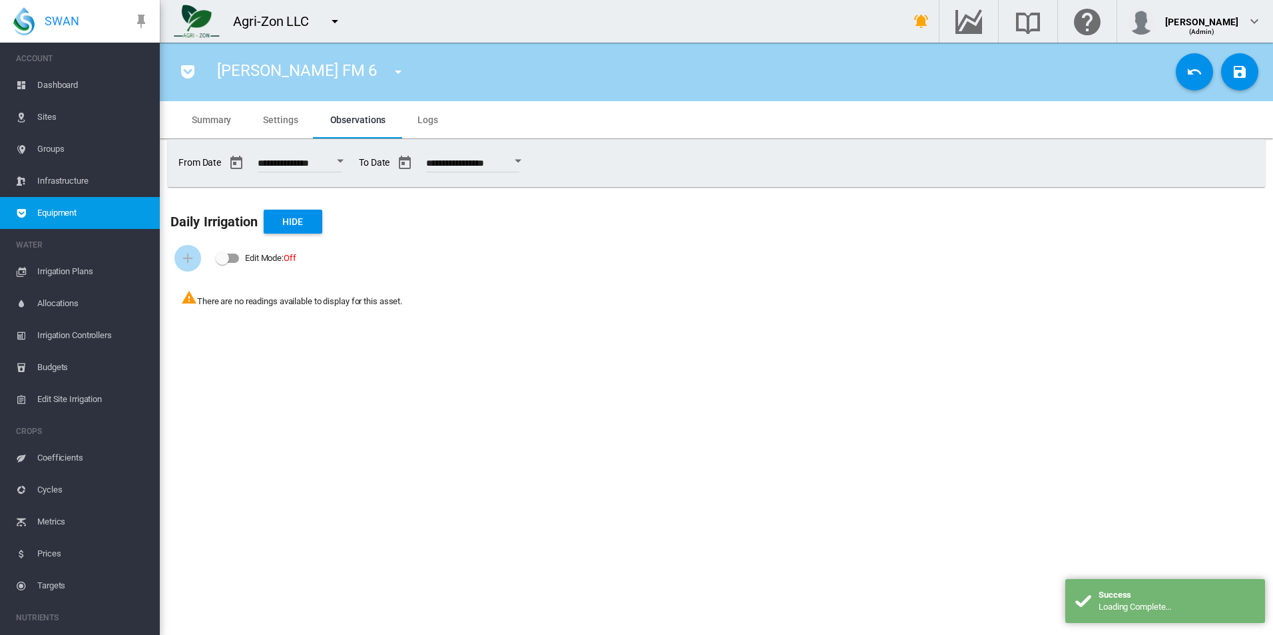
click at [290, 119] on span "Settings" at bounding box center [280, 120] width 35 height 11
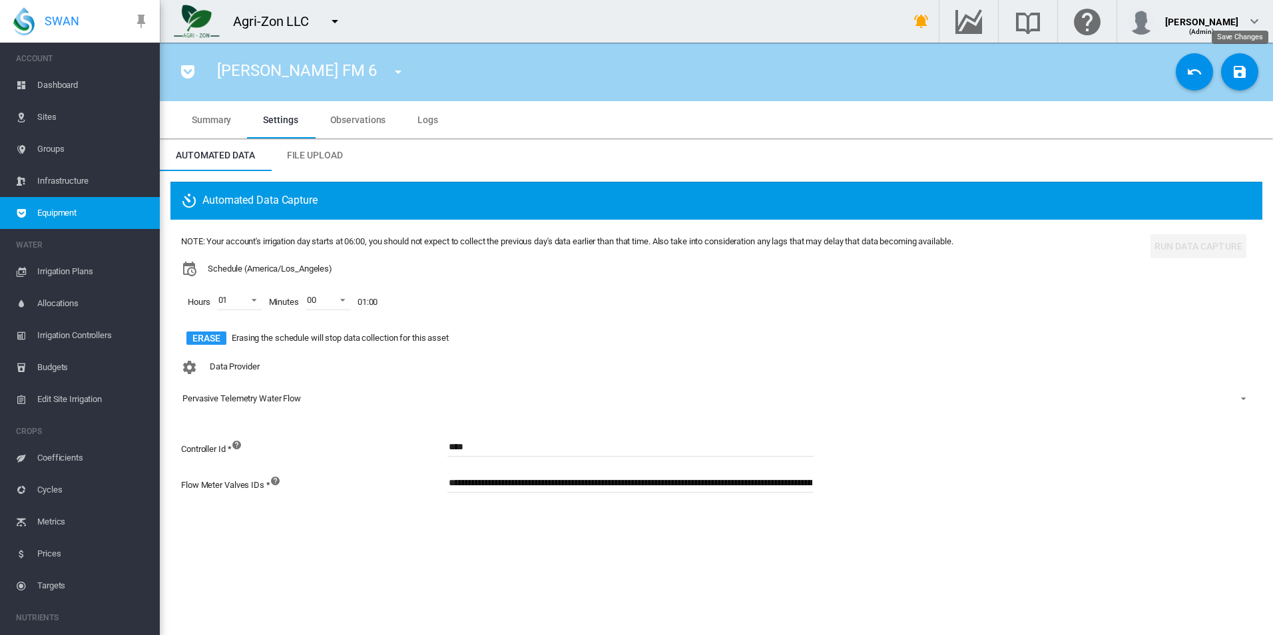
click at [1248, 73] on md-icon "icon-content-save" at bounding box center [1240, 72] width 16 height 16
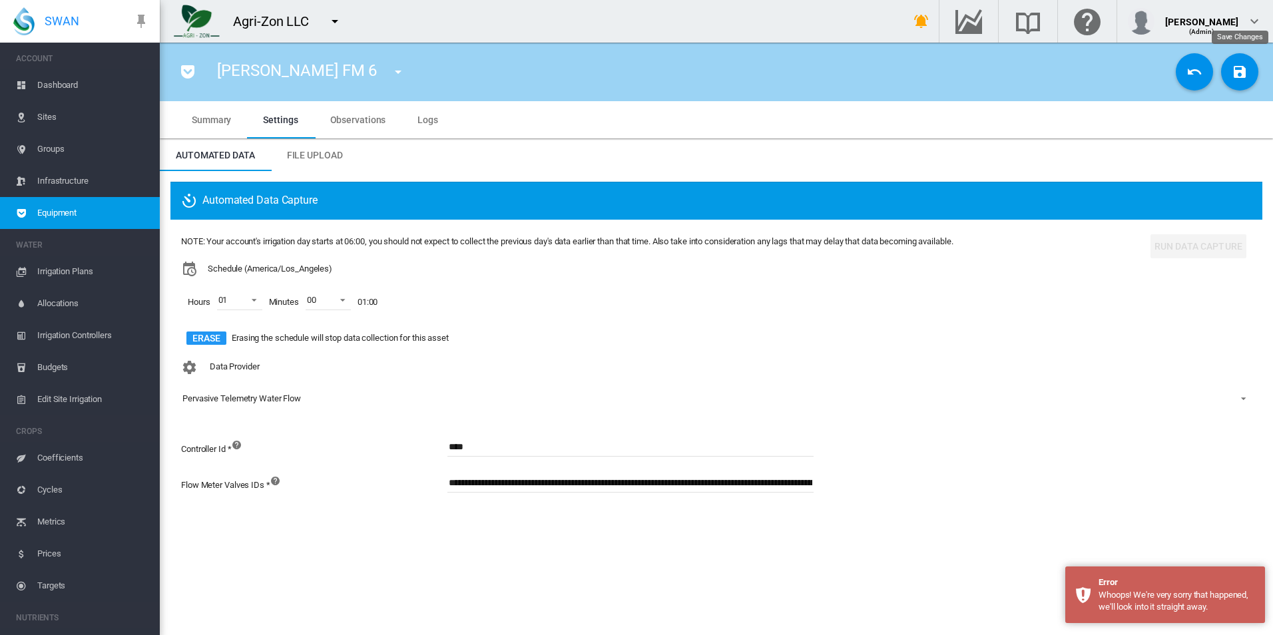
click at [1248, 72] on md-icon "icon-content-save" at bounding box center [1240, 72] width 16 height 16
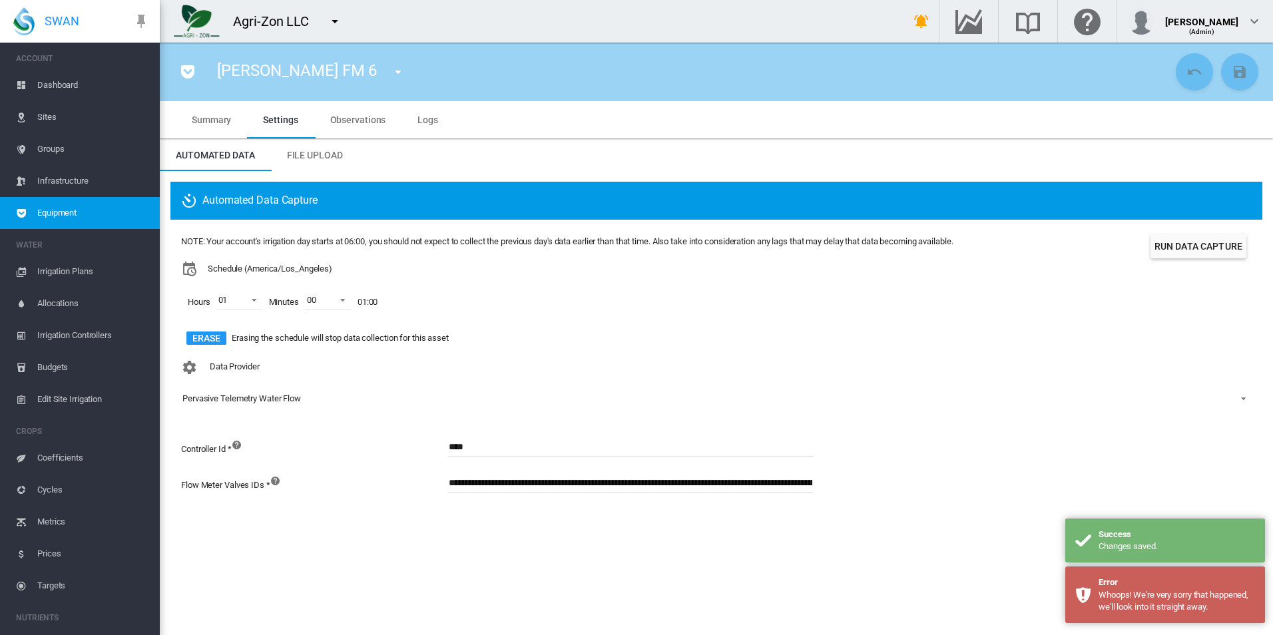
click at [1001, 376] on div "Data Provider Pervasive Telemetry Water Flow - No Selection - Generic Runtime B…" at bounding box center [716, 392] width 1071 height 77
click at [1202, 238] on button "Run Data Capture" at bounding box center [1198, 246] width 96 height 24
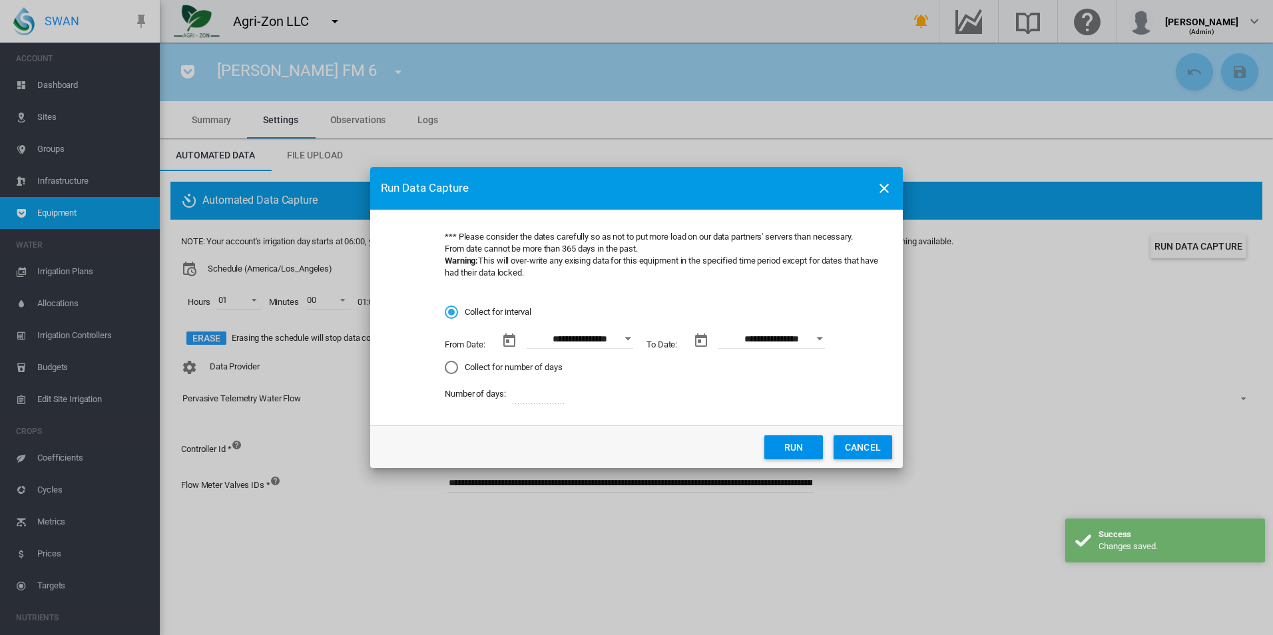
click at [617, 334] on div "**********" at bounding box center [580, 339] width 107 height 20
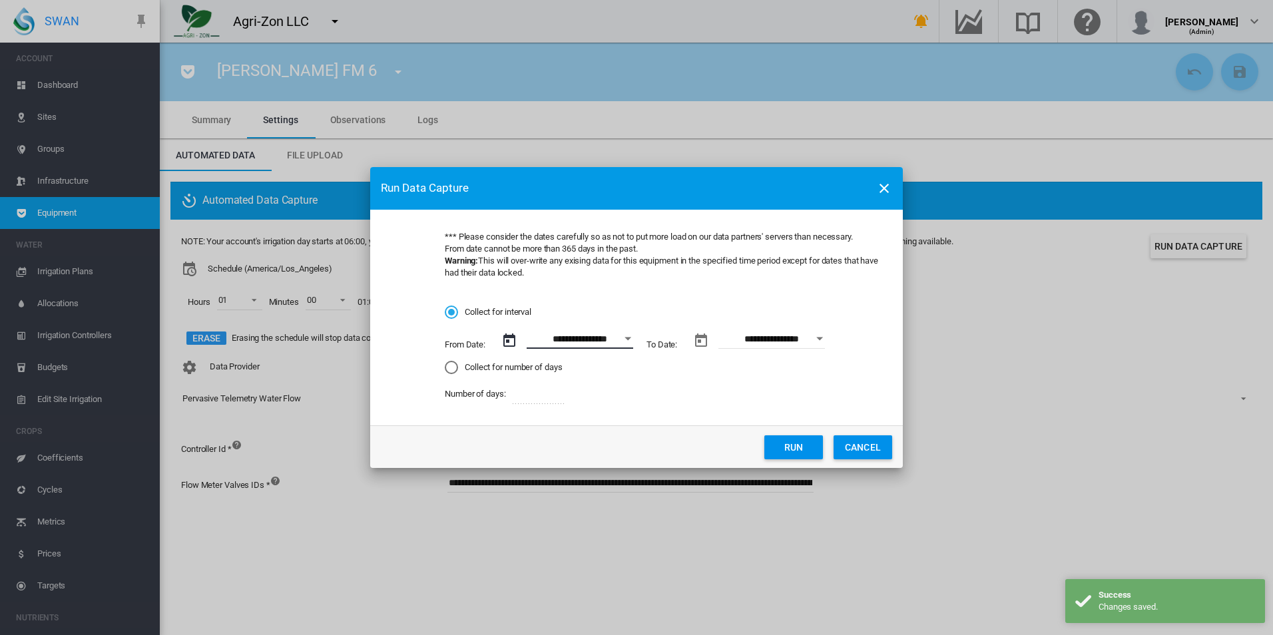
drag, startPoint x: 617, startPoint y: 334, endPoint x: 625, endPoint y: 343, distance: 12.3
click at [625, 343] on button "Open calendar" at bounding box center [628, 339] width 24 height 24
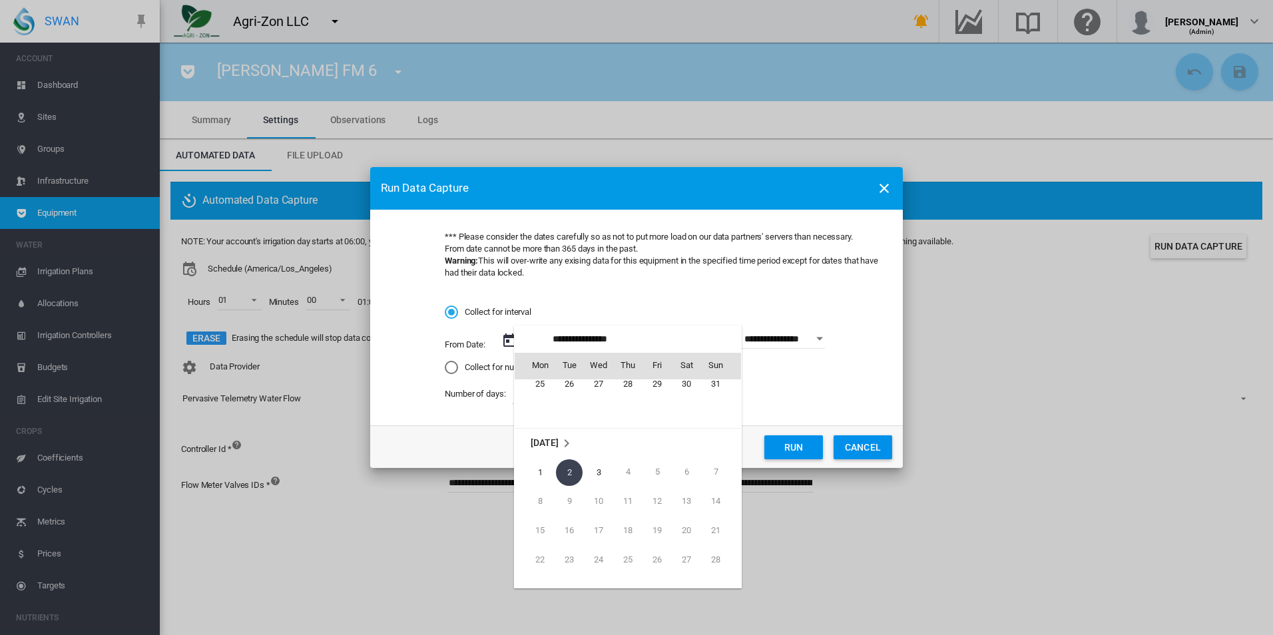
scroll to position [308321, 0]
click at [579, 397] on span "26" at bounding box center [569, 402] width 27 height 27
type input "**********"
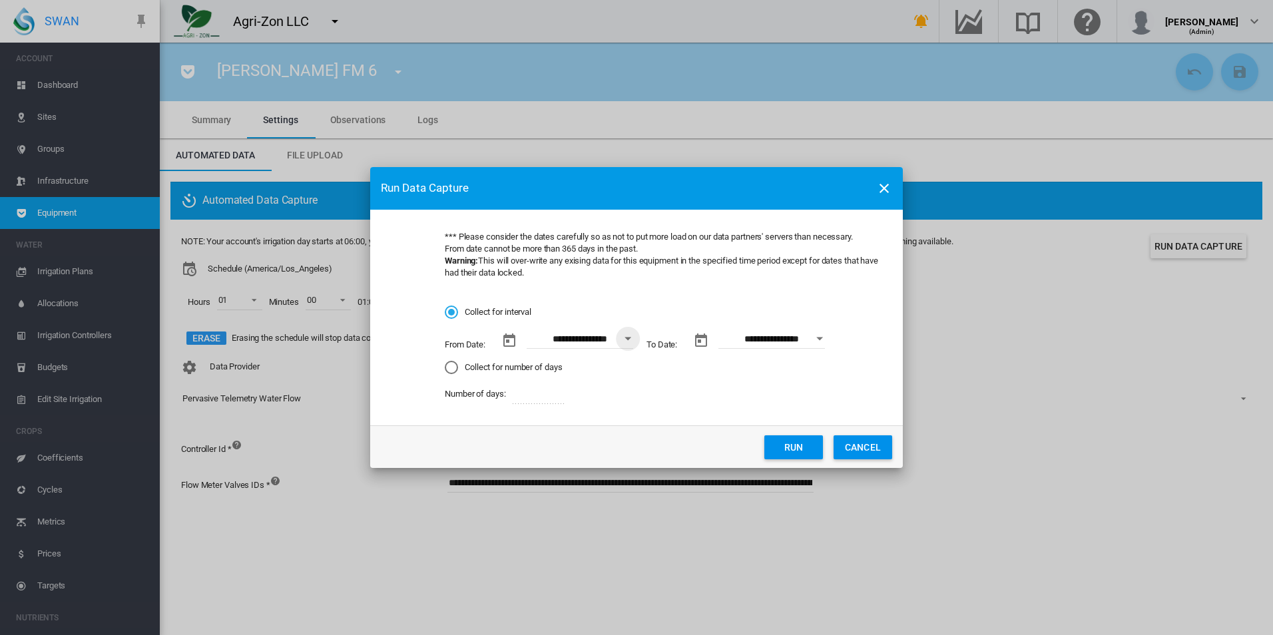
click at [802, 443] on button "Run" at bounding box center [793, 447] width 59 height 24
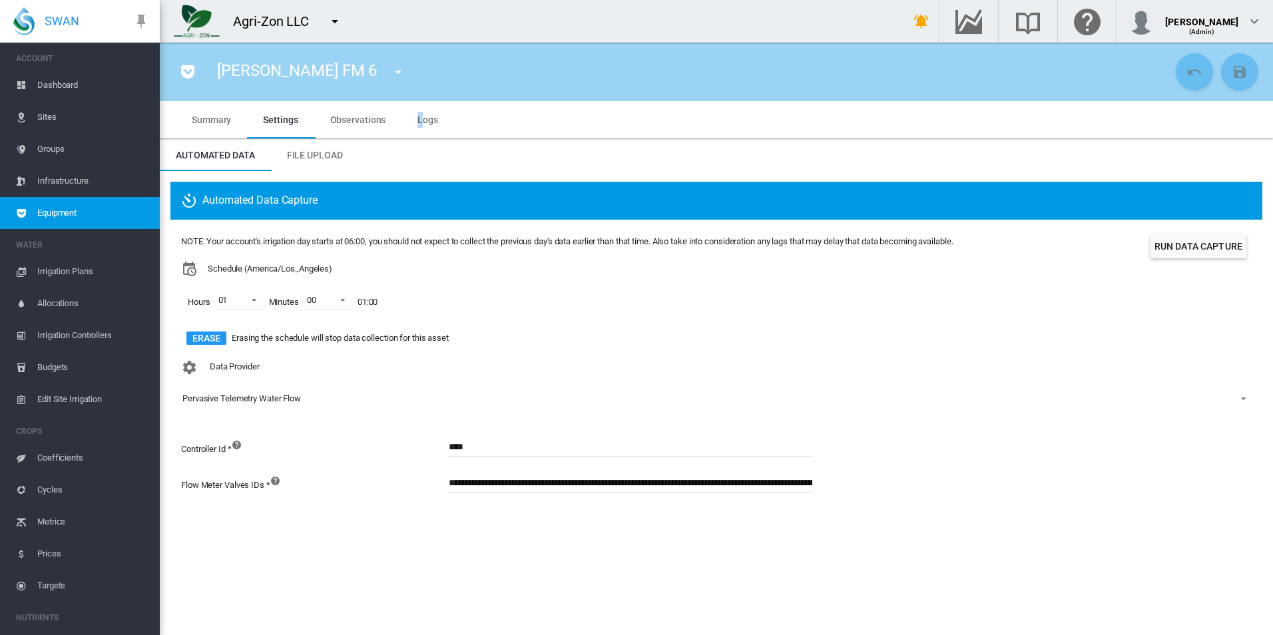
click at [419, 113] on md-tab-item "Logs" at bounding box center [427, 119] width 53 height 37
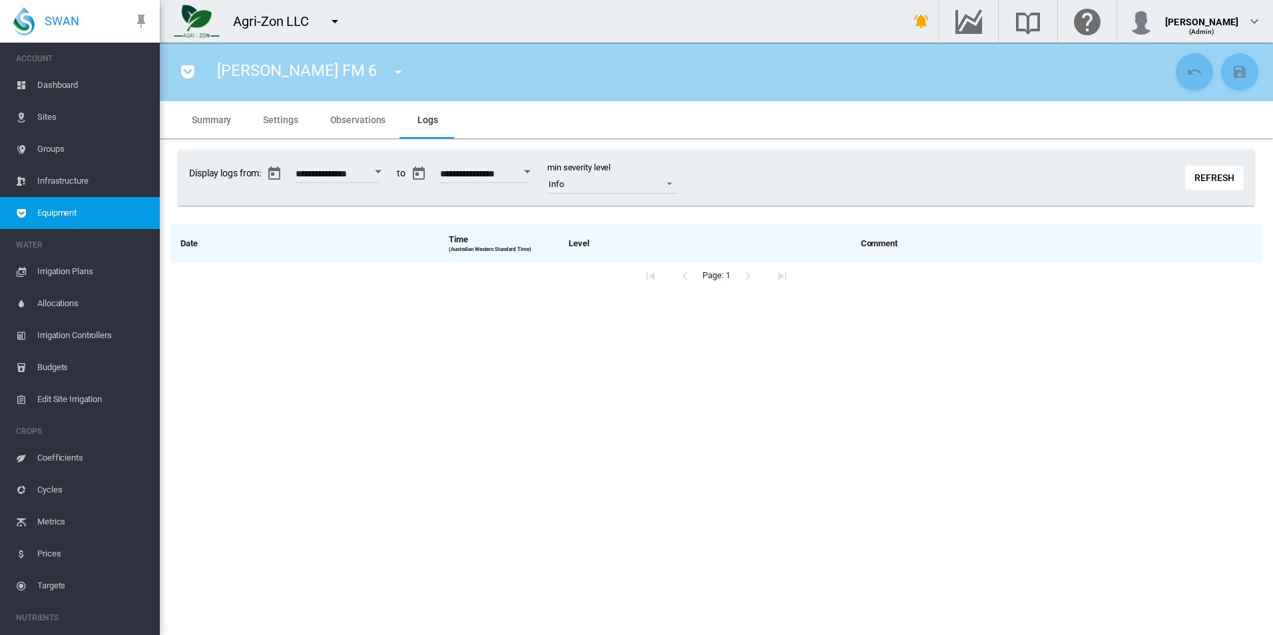
click at [1176, 170] on div "**********" at bounding box center [716, 178] width 1076 height 56
click at [1223, 178] on button "Refresh" at bounding box center [1214, 178] width 59 height 24
click at [385, 121] on md-tab-item "Observations" at bounding box center [358, 119] width 88 height 37
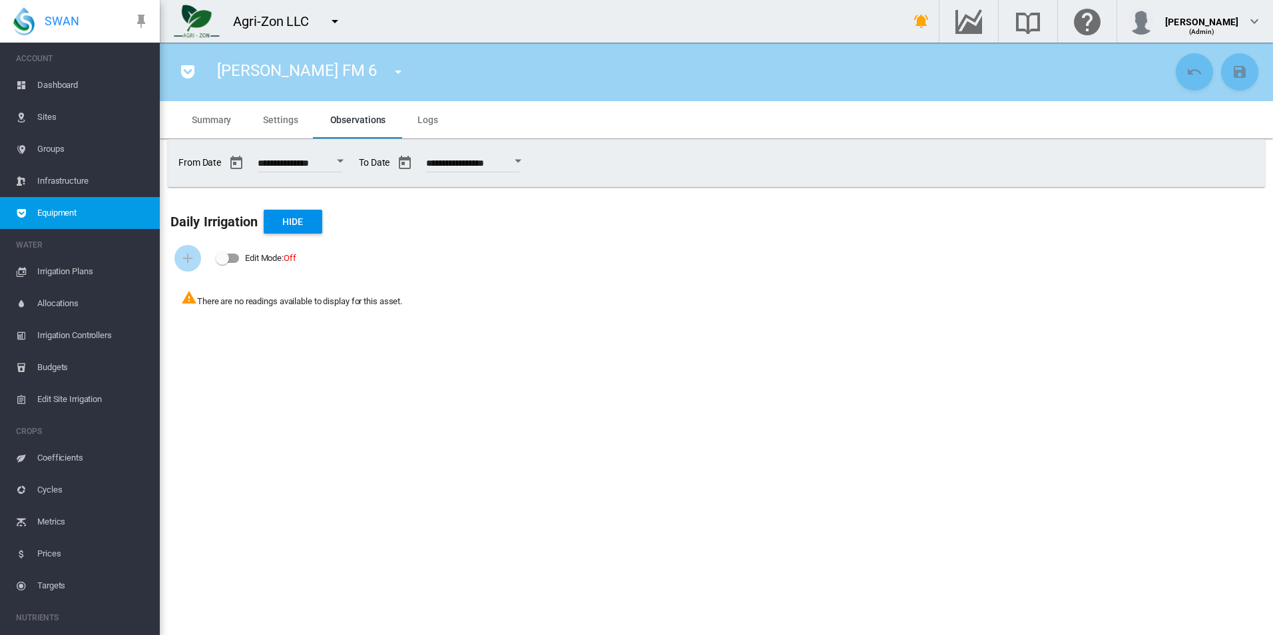
click at [530, 162] on button "Open calendar" at bounding box center [518, 161] width 24 height 24
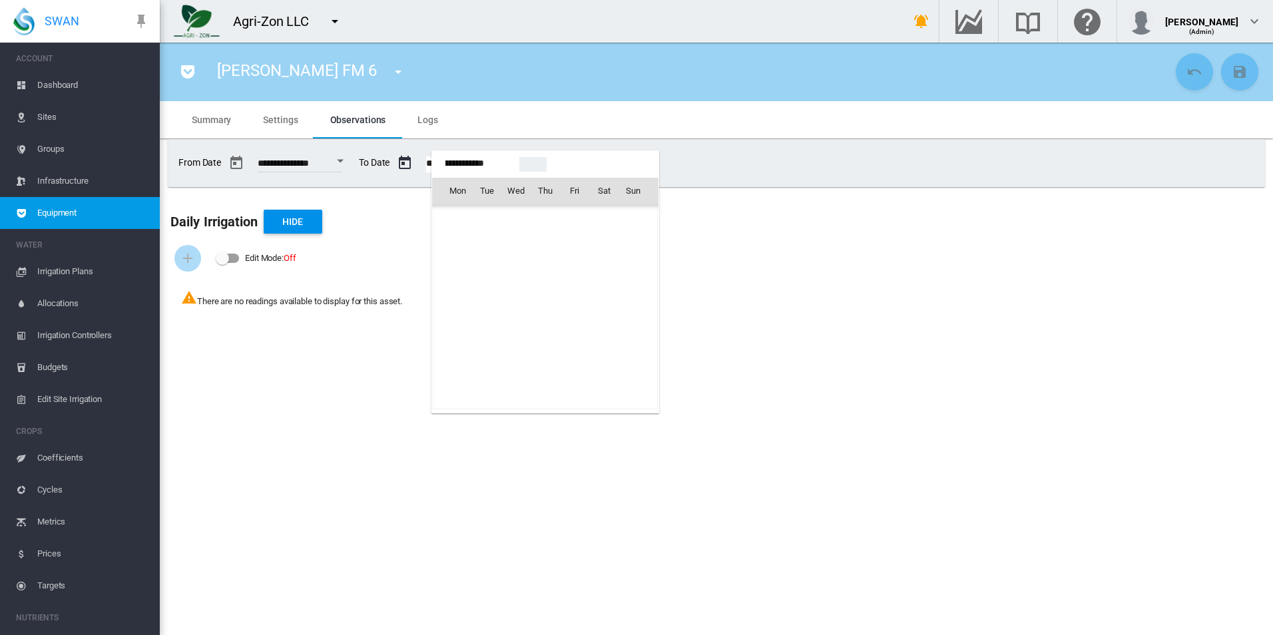
scroll to position [33168, 0]
click at [597, 331] on span "27" at bounding box center [604, 337] width 27 height 27
type input "**********"
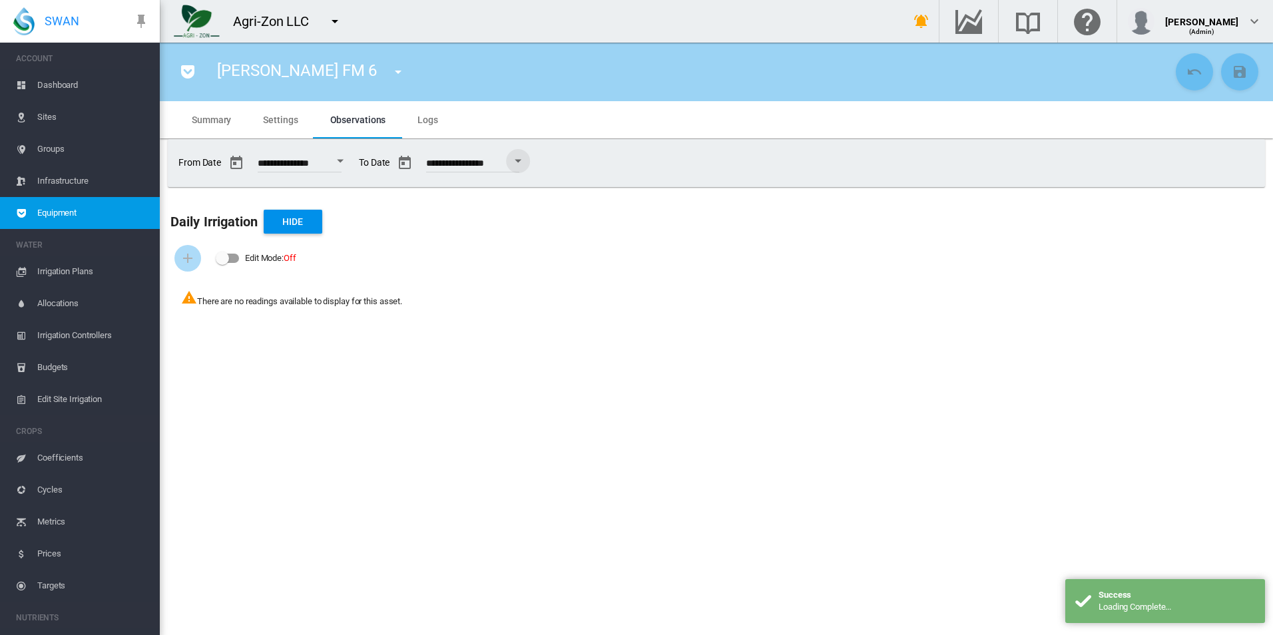
click at [290, 115] on span "Settings" at bounding box center [280, 120] width 35 height 11
